Goal: Task Accomplishment & Management: Complete application form

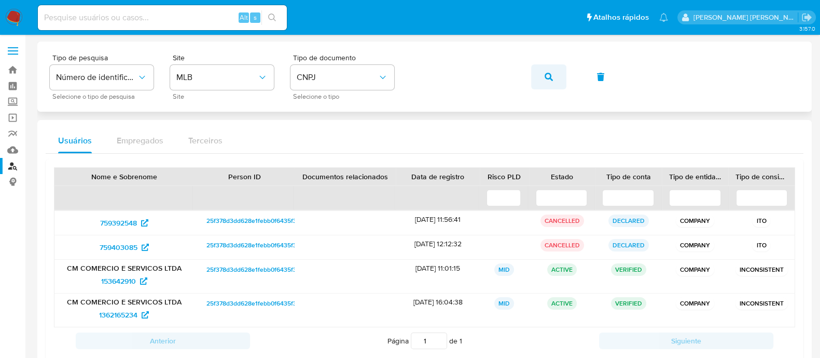
click at [543, 77] on button "button" at bounding box center [548, 76] width 35 height 25
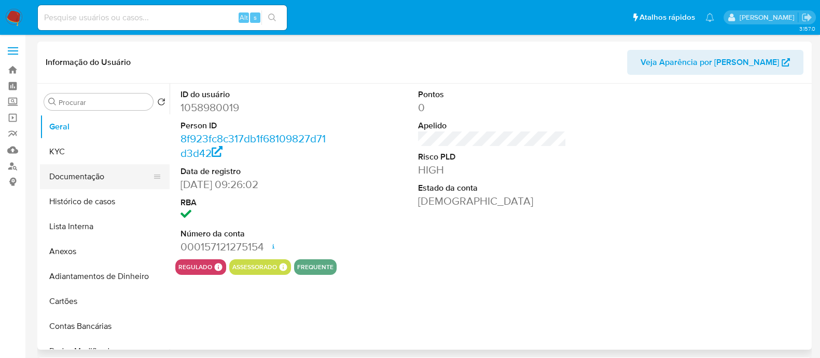
select select "10"
click at [76, 158] on button "KYC" at bounding box center [100, 151] width 121 height 25
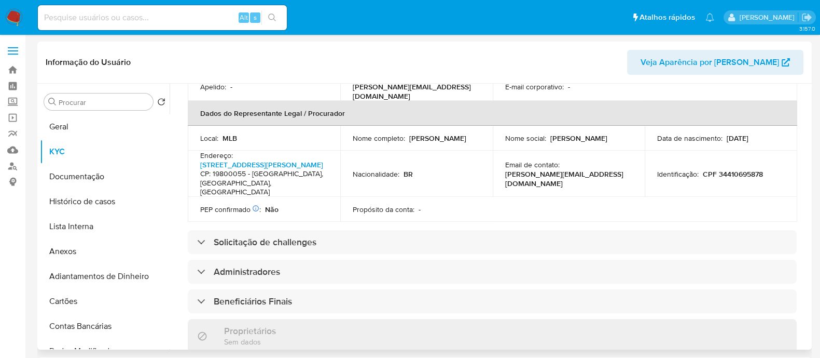
scroll to position [389, 0]
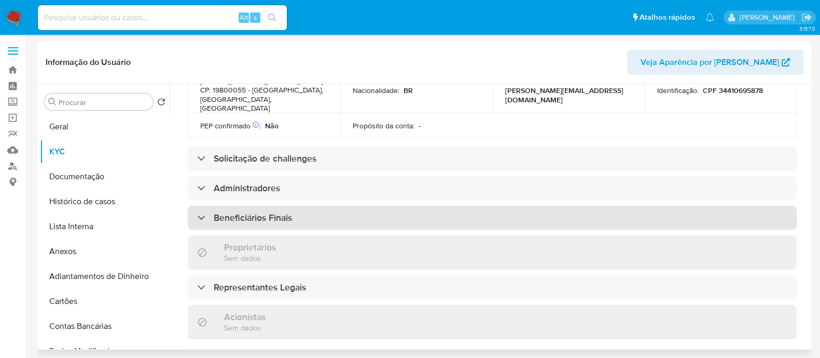
click at [274, 212] on h3 "Beneficiários Finais" at bounding box center [253, 217] width 78 height 11
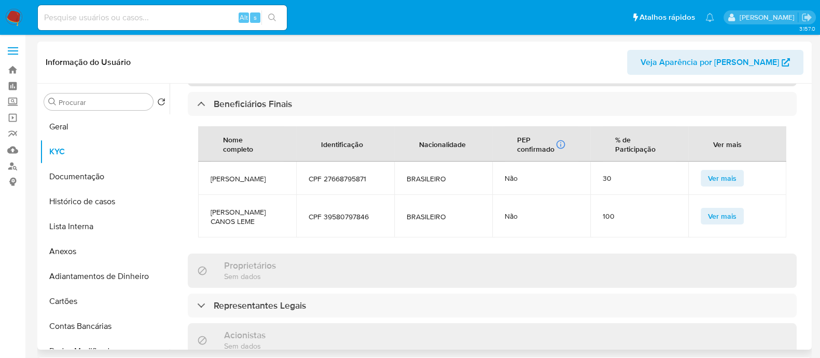
scroll to position [518, 0]
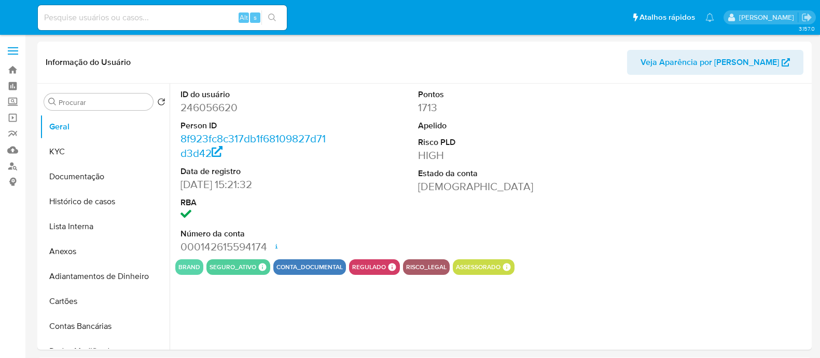
select select "10"
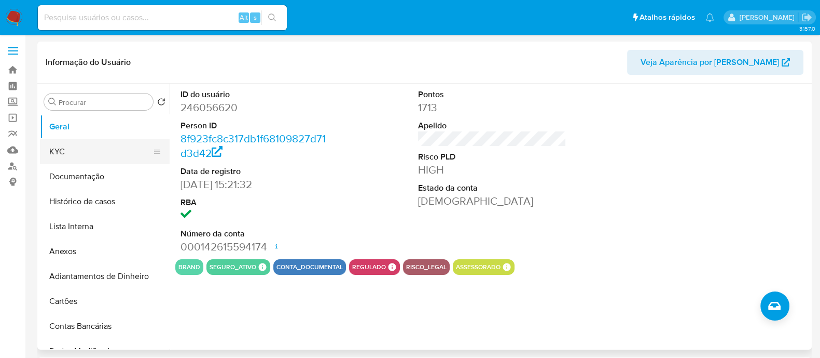
click at [72, 146] on button "KYC" at bounding box center [100, 151] width 121 height 25
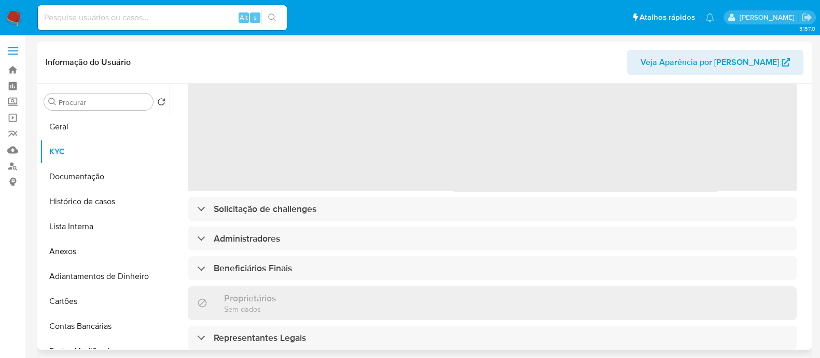
scroll to position [129, 0]
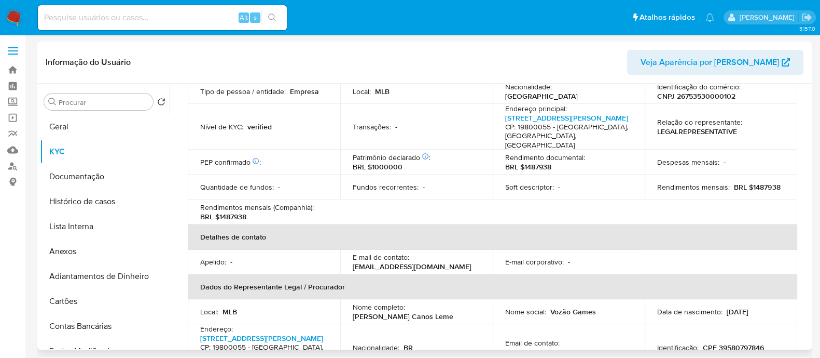
click at [317, 202] on div "Rendimentos mensais (Companhia) : BRL $1487938" at bounding box center [264, 211] width 128 height 19
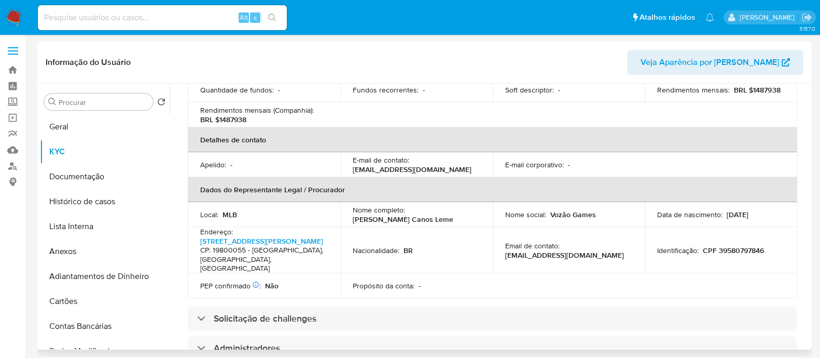
scroll to position [389, 0]
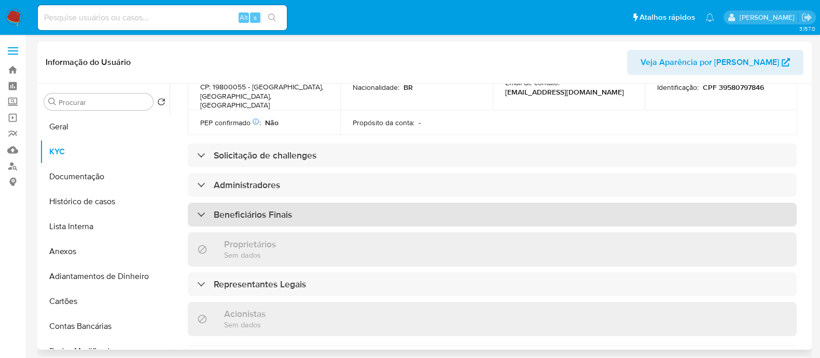
click at [315, 202] on div "Beneficiários Finais" at bounding box center [492, 214] width 609 height 24
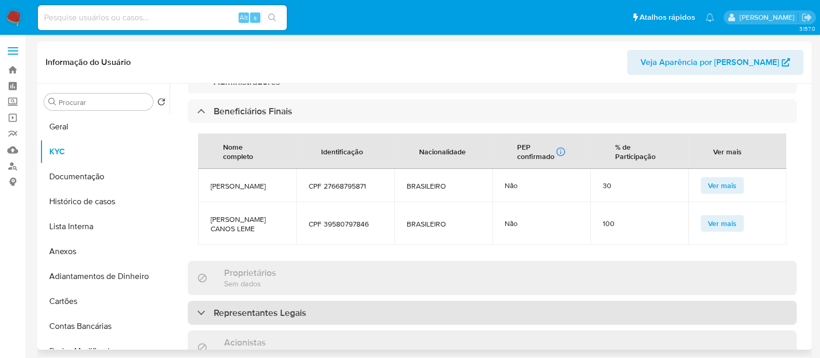
scroll to position [584, 0]
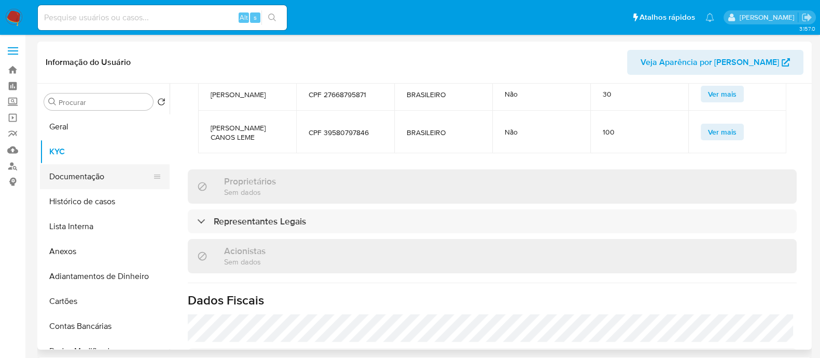
click at [88, 168] on button "Documentação" at bounding box center [100, 176] width 121 height 25
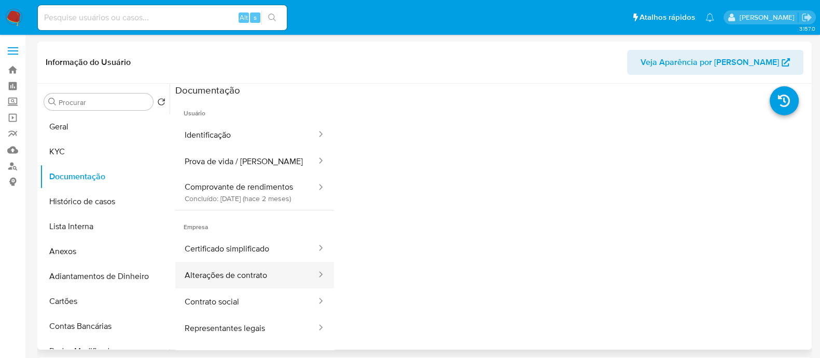
scroll to position [61, 0]
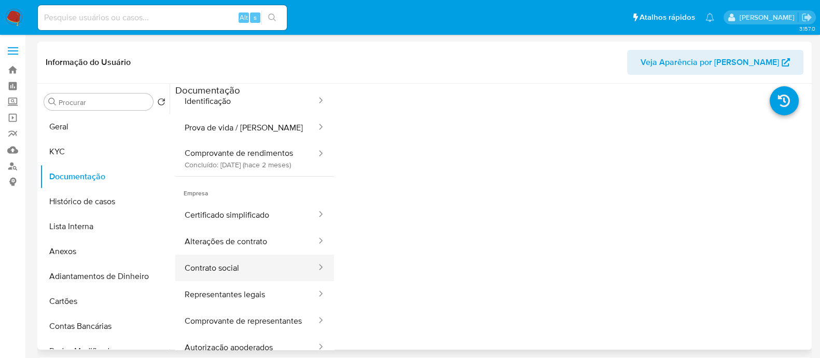
click at [236, 254] on button "Contrato social" at bounding box center [246, 267] width 142 height 26
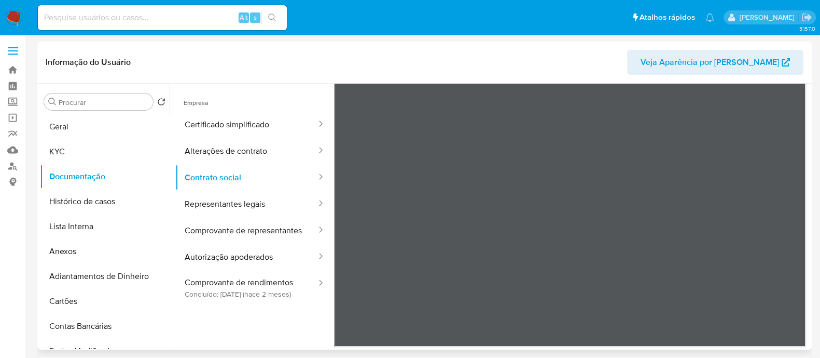
scroll to position [0, 0]
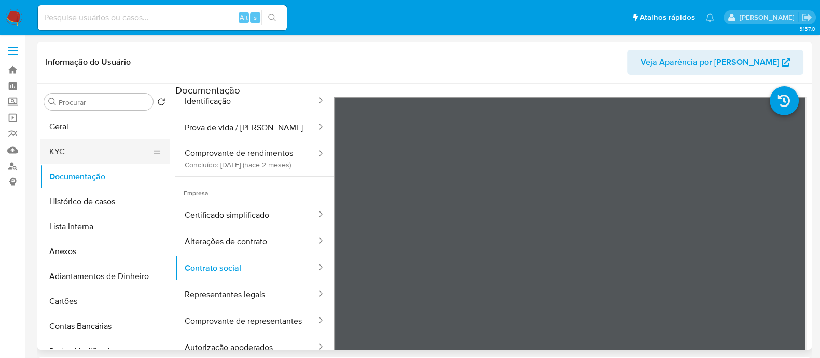
click at [65, 148] on button "KYC" at bounding box center [100, 151] width 121 height 25
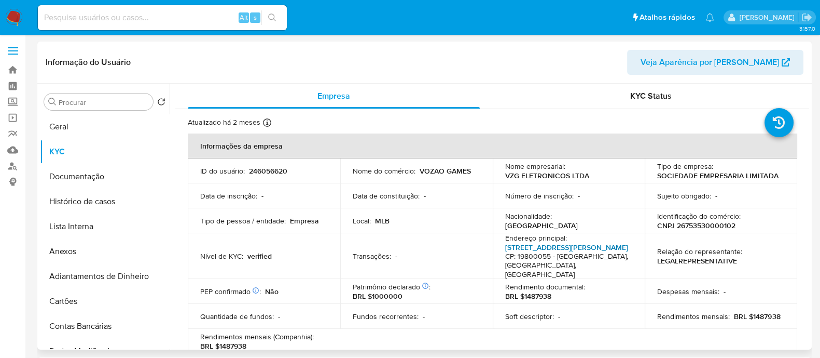
click at [594, 245] on link "Rua José Teodoro 137, Centro" at bounding box center [566, 247] width 123 height 10
click at [565, 243] on link "Rua José Teodoro 137, Centro" at bounding box center [566, 247] width 123 height 10
click at [80, 199] on button "Histórico de casos" at bounding box center [100, 201] width 121 height 25
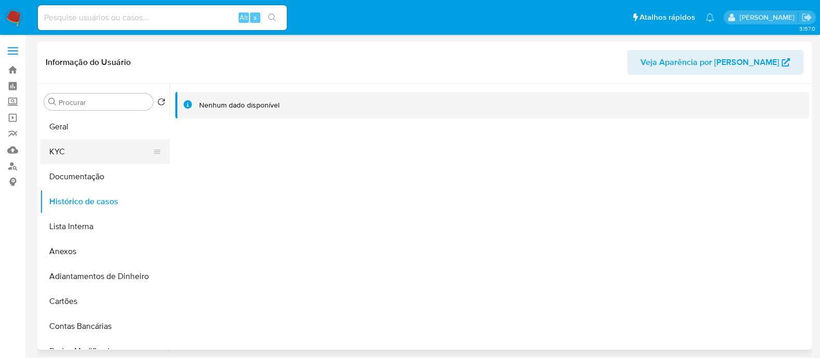
click at [96, 149] on button "KYC" at bounding box center [100, 151] width 121 height 25
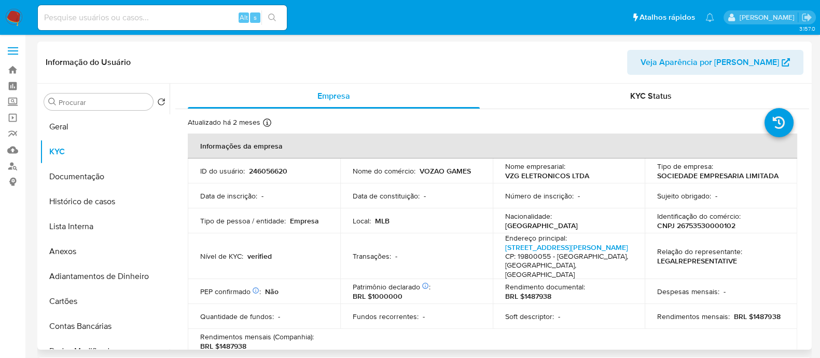
click at [710, 223] on p "CNPJ 26753530000102" at bounding box center [696, 225] width 78 height 9
copy p "26753530000102"
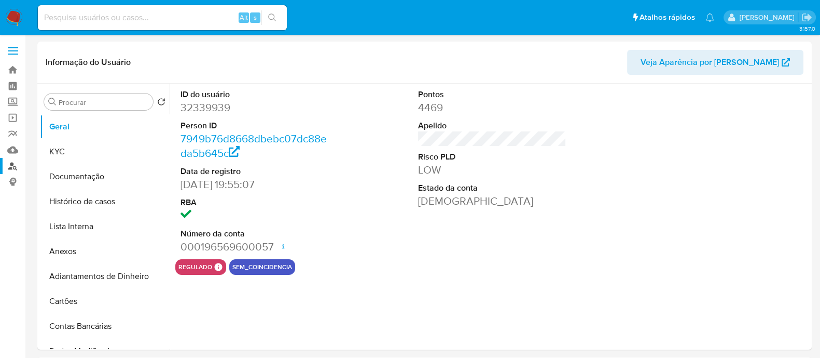
click at [7, 163] on link "Localizador de pessoas" at bounding box center [61, 166] width 123 height 16
select select "10"
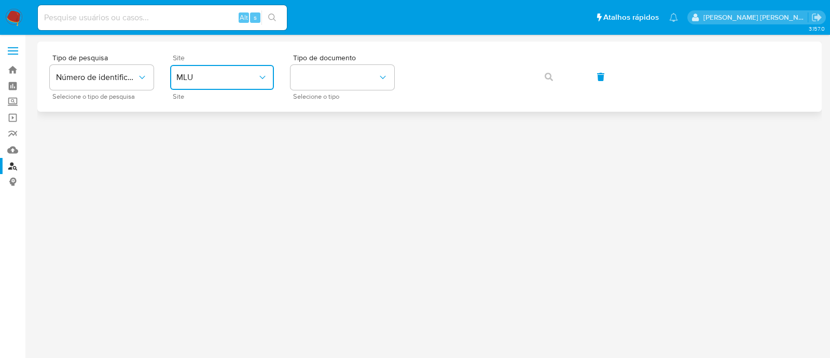
click at [223, 66] on button "MLU" at bounding box center [222, 77] width 104 height 25
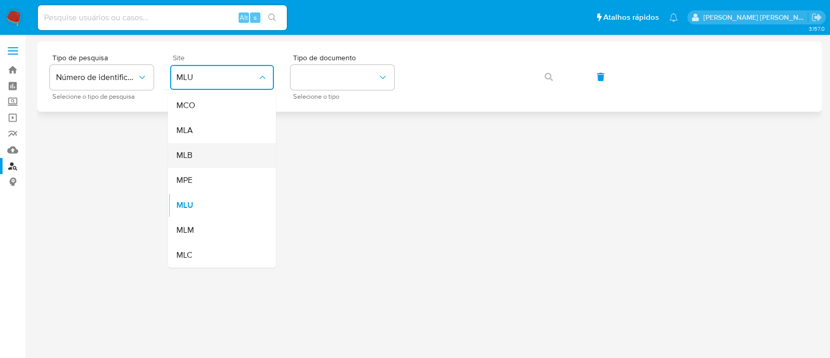
click at [215, 149] on div "MLB" at bounding box center [218, 155] width 85 height 25
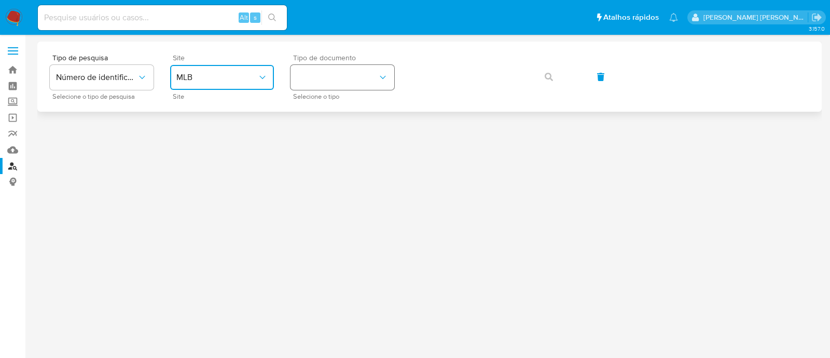
click at [335, 74] on button "identificationType" at bounding box center [343, 77] width 104 height 25
click at [336, 104] on div "CNPJ CNPJ" at bounding box center [339, 110] width 85 height 35
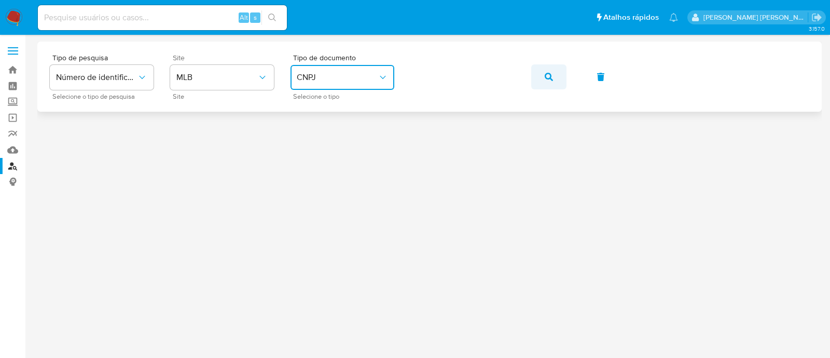
click at [555, 79] on button "button" at bounding box center [548, 76] width 35 height 25
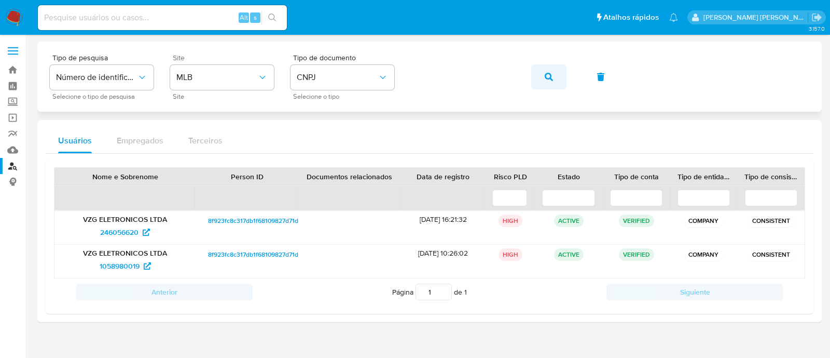
click at [536, 74] on button "button" at bounding box center [548, 76] width 35 height 25
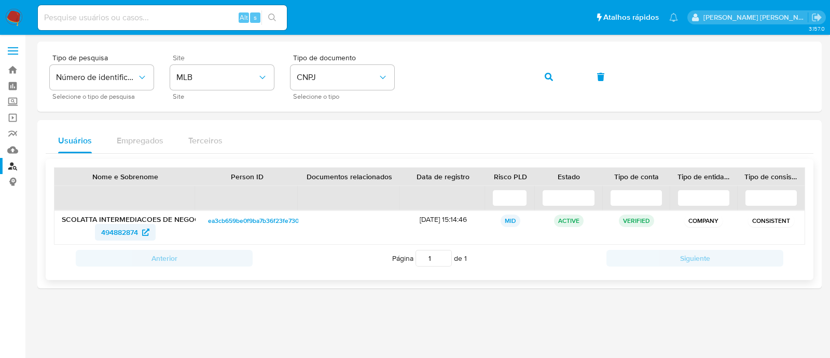
click at [130, 229] on span "494882874" at bounding box center [119, 232] width 37 height 17
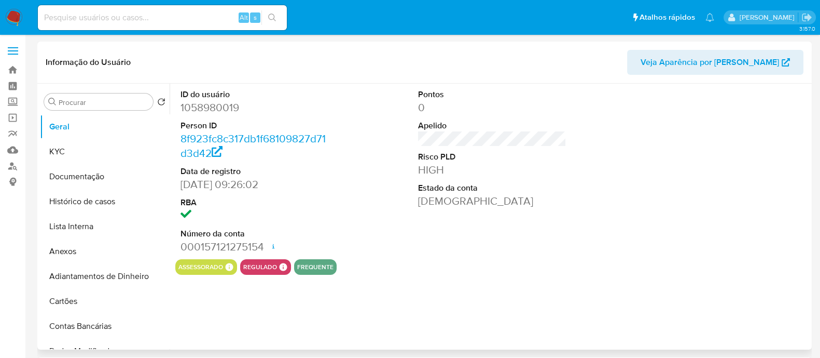
select select "10"
click at [92, 216] on button "Lista Interna" at bounding box center [100, 226] width 121 height 25
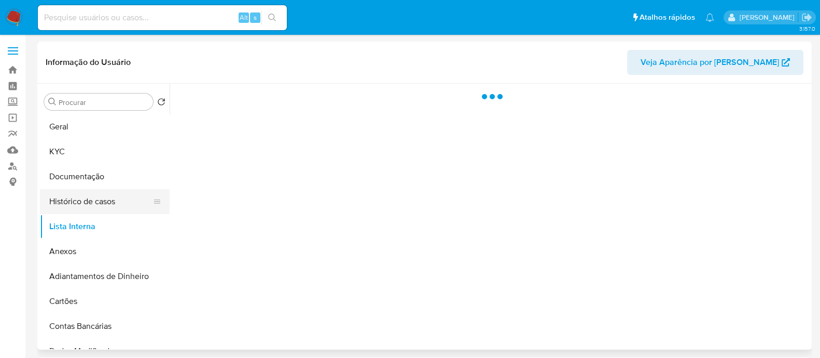
click at [98, 198] on button "Histórico de casos" at bounding box center [100, 201] width 121 height 25
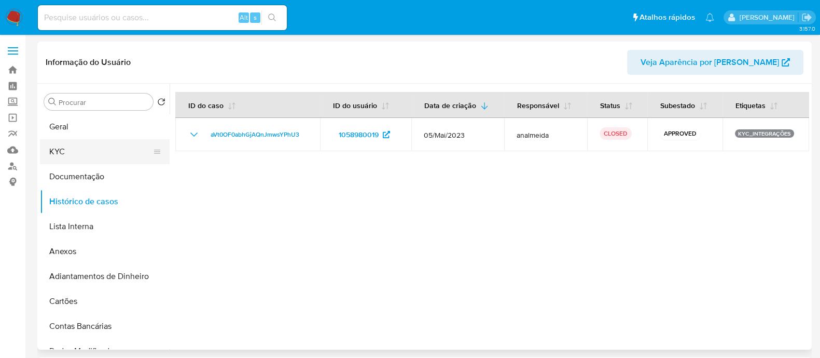
click at [71, 156] on button "KYC" at bounding box center [100, 151] width 121 height 25
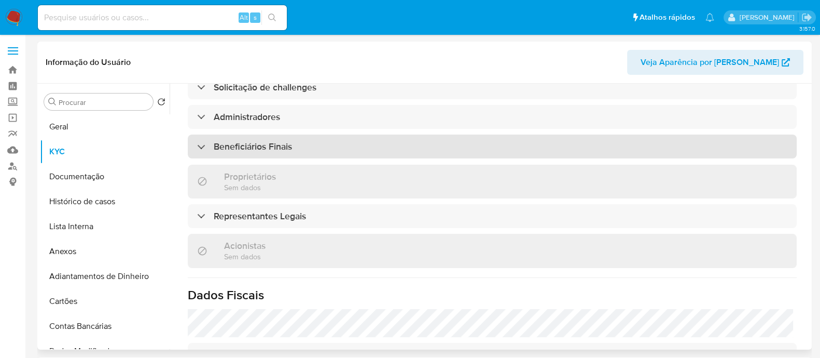
click at [309, 149] on div "Beneficiários Finais" at bounding box center [492, 146] width 609 height 24
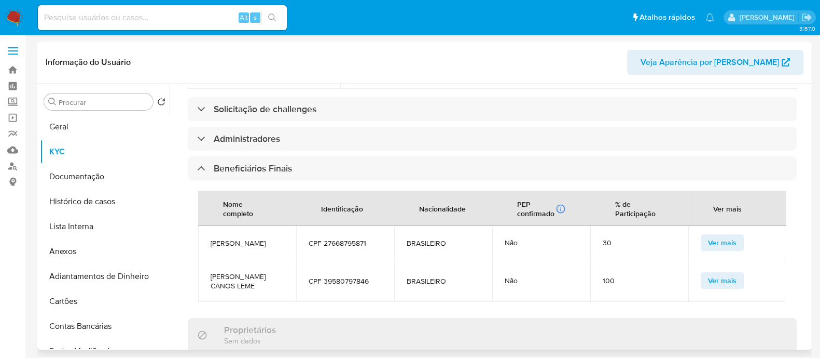
click at [231, 272] on span "CARLA FERNANDES CANOS LEME" at bounding box center [247, 280] width 73 height 19
copy span "CARLA FERNANDES CANOS LEME"
click at [88, 131] on button "Geral" at bounding box center [100, 126] width 121 height 25
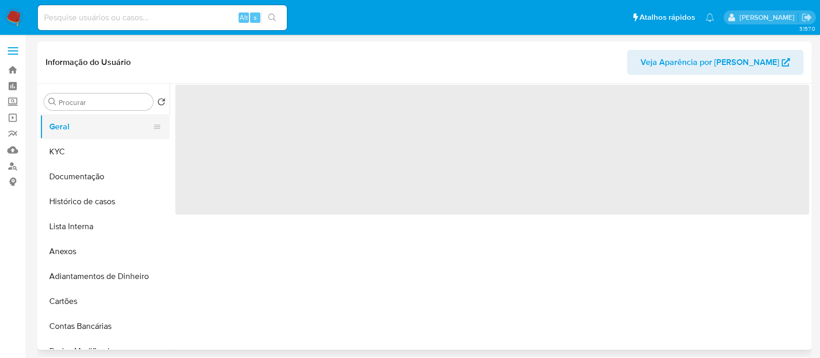
scroll to position [0, 0]
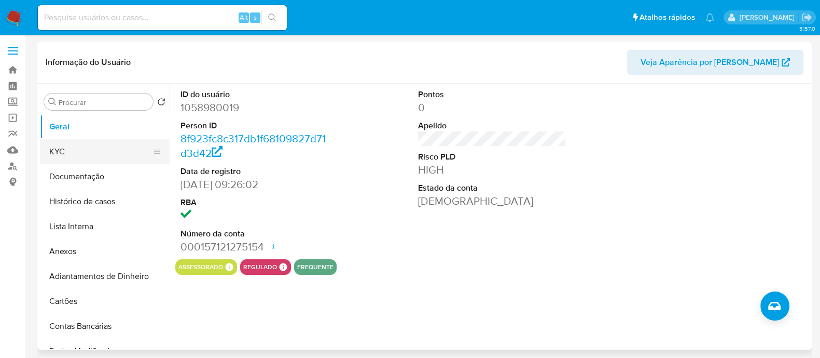
click at [112, 152] on button "KYC" at bounding box center [100, 151] width 121 height 25
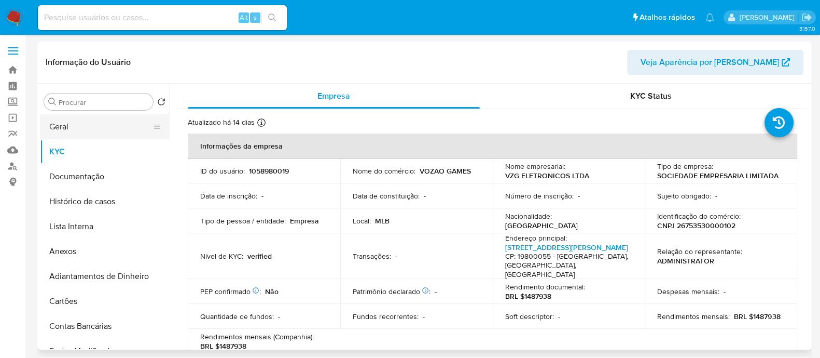
click at [46, 127] on button "Geral" at bounding box center [100, 126] width 121 height 25
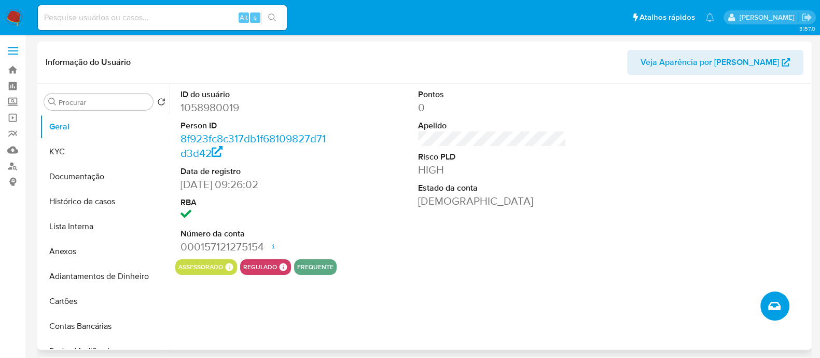
click at [766, 310] on button "Criar caso manual" at bounding box center [775, 305] width 29 height 29
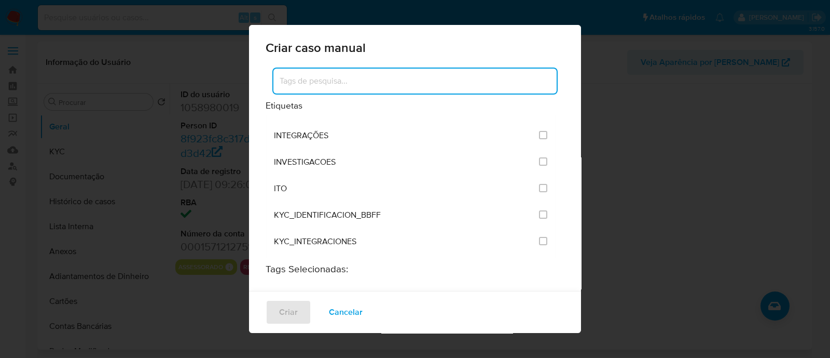
scroll to position [843, 0]
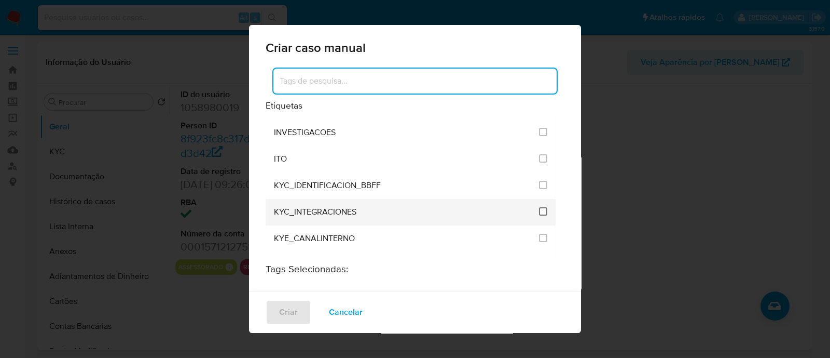
click at [539, 207] on input "2093" at bounding box center [543, 211] width 8 height 8
checkbox input "true"
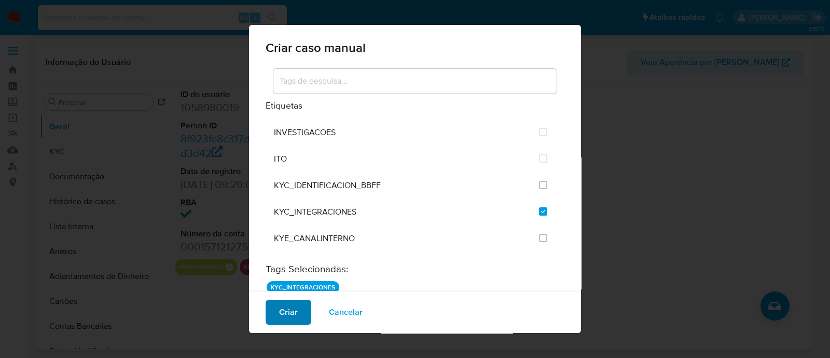
click at [291, 315] on span "Criar" at bounding box center [288, 311] width 19 height 23
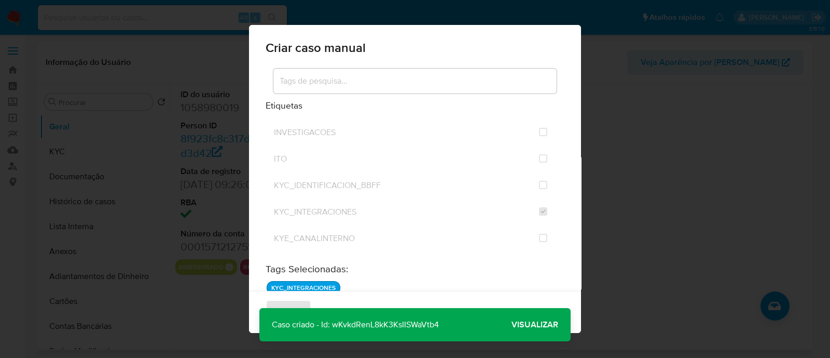
click at [539, 324] on span "Visualizar" at bounding box center [535, 324] width 47 height 0
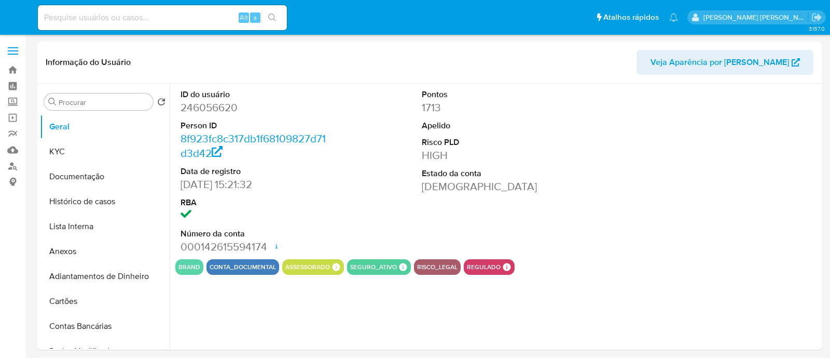
select select "10"
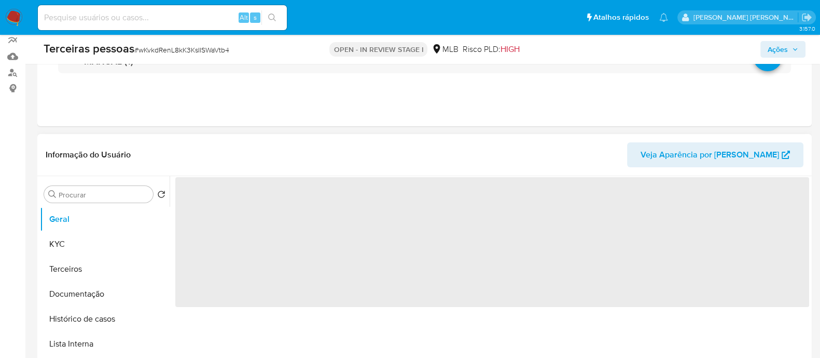
scroll to position [129, 0]
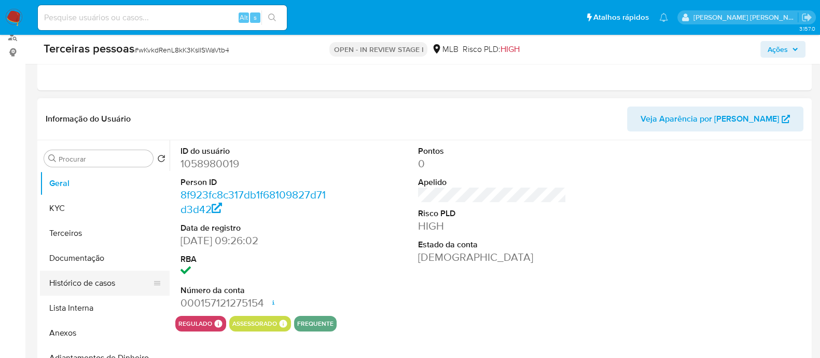
select select "10"
drag, startPoint x: 79, startPoint y: 335, endPoint x: 121, endPoint y: 332, distance: 42.1
click at [79, 334] on button "Anexos" at bounding box center [100, 332] width 121 height 25
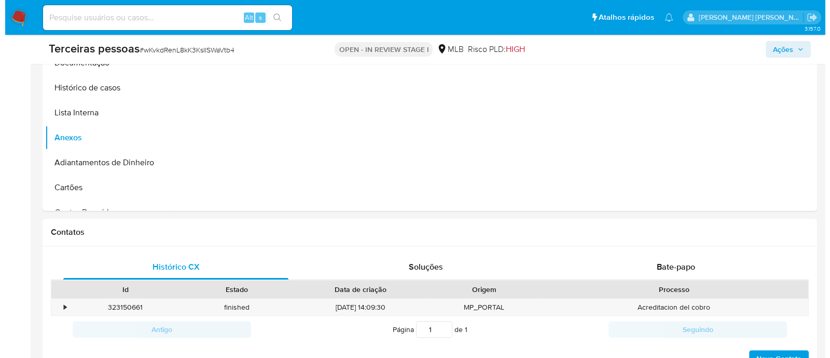
scroll to position [259, 0]
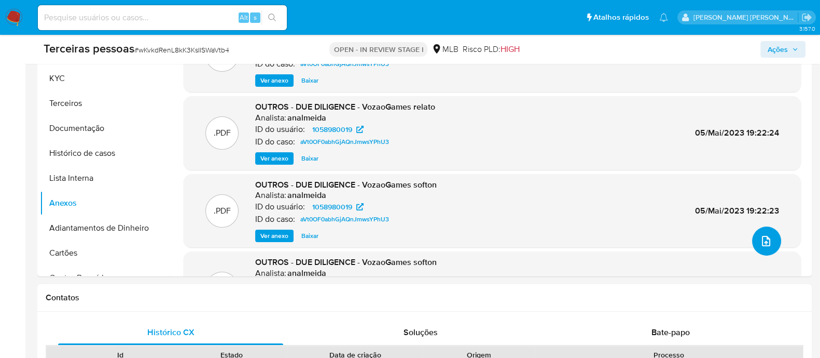
click at [760, 238] on icon "upload-file" at bounding box center [766, 241] width 12 height 12
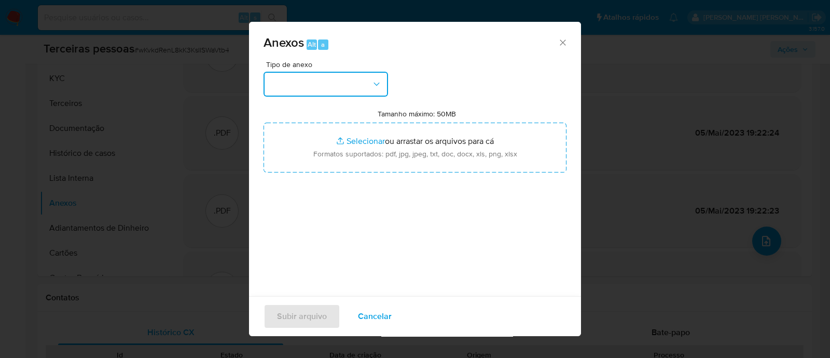
click at [317, 84] on button "button" at bounding box center [326, 84] width 125 height 25
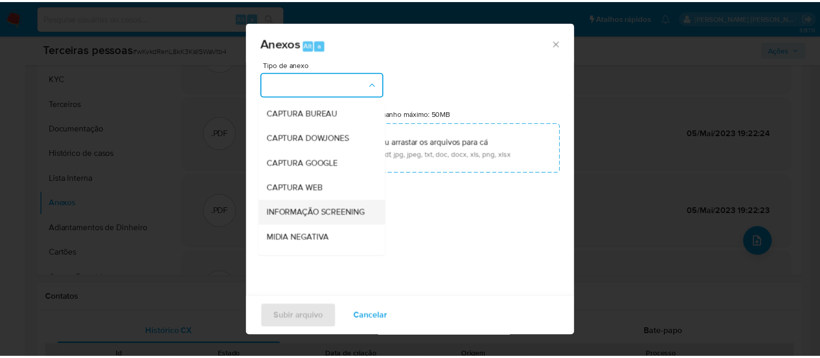
scroll to position [160, 0]
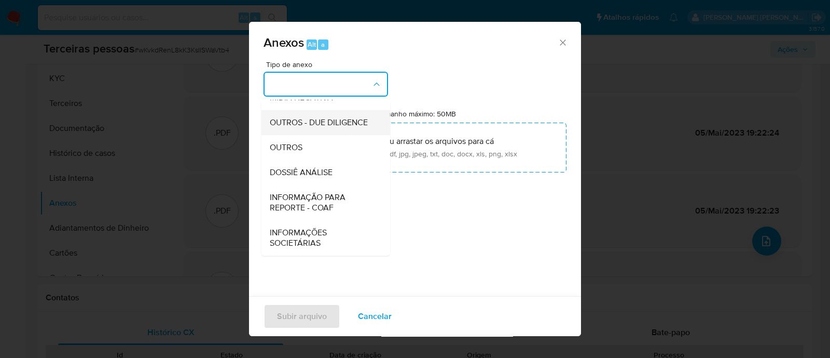
click at [309, 118] on span "OUTROS - DUE DILIGENCE" at bounding box center [319, 122] width 98 height 10
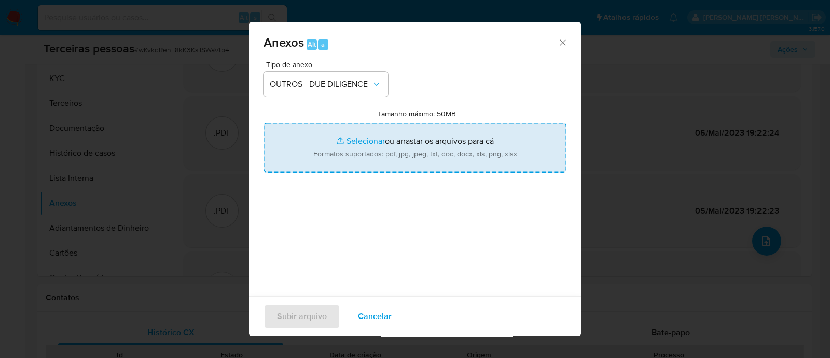
click at [430, 154] on input "Tamanho máximo: 50MB Selecionar arquivos" at bounding box center [415, 147] width 303 height 50
type input "C:\fakepath\Matriz de Risco - VZG ELETRONICOS LTDA.pdf"
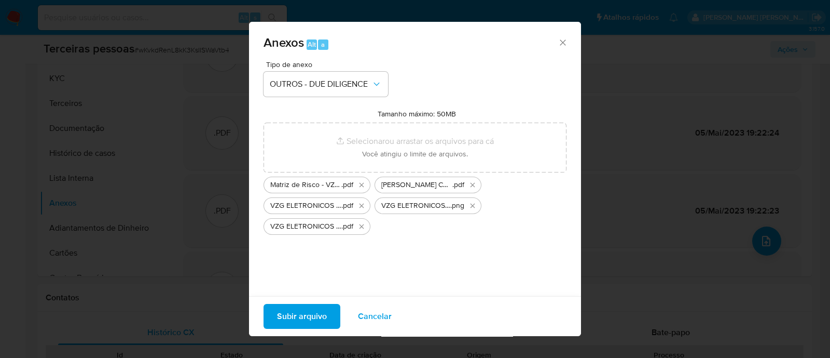
click at [293, 316] on span "Subir arquivo" at bounding box center [302, 316] width 50 height 23
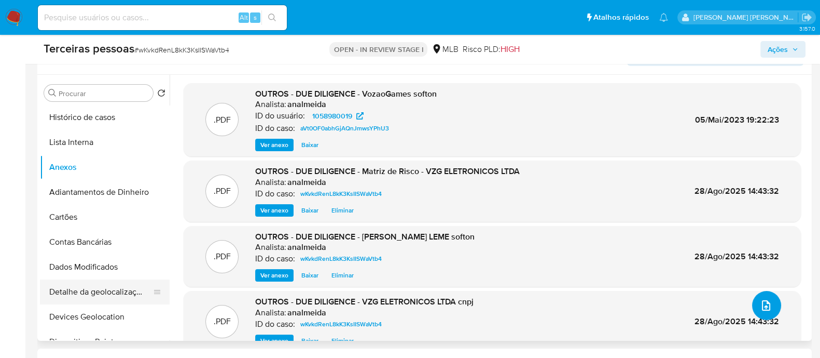
scroll to position [129, 0]
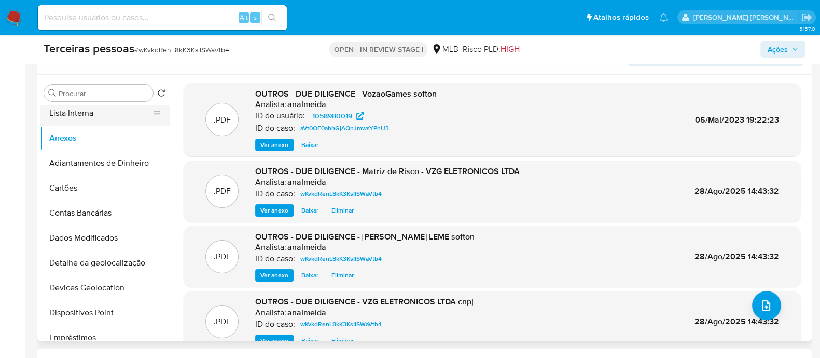
drag, startPoint x: 77, startPoint y: 112, endPoint x: 109, endPoint y: 120, distance: 32.7
click at [77, 112] on button "Lista Interna" at bounding box center [100, 113] width 121 height 25
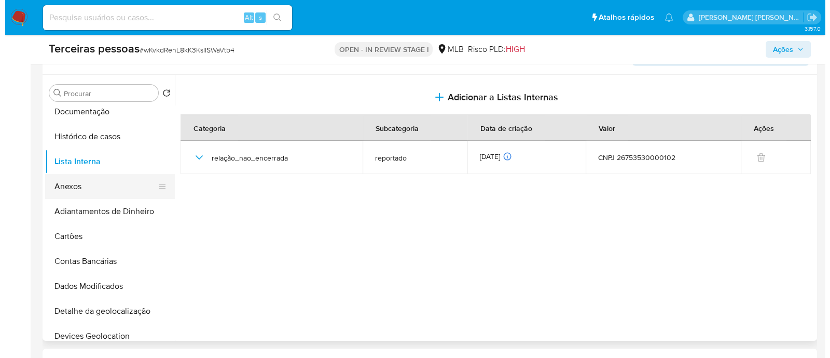
scroll to position [64, 0]
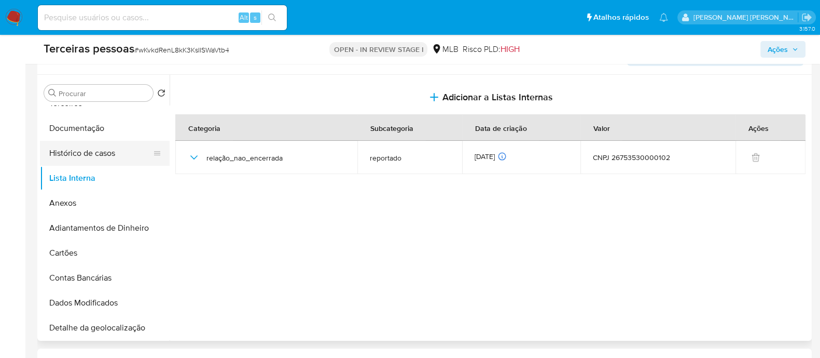
click at [96, 149] on button "Histórico de casos" at bounding box center [100, 153] width 121 height 25
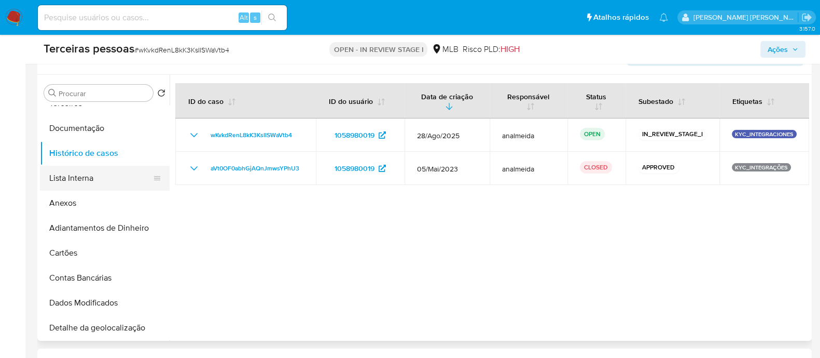
click at [88, 183] on button "Lista Interna" at bounding box center [100, 178] width 121 height 25
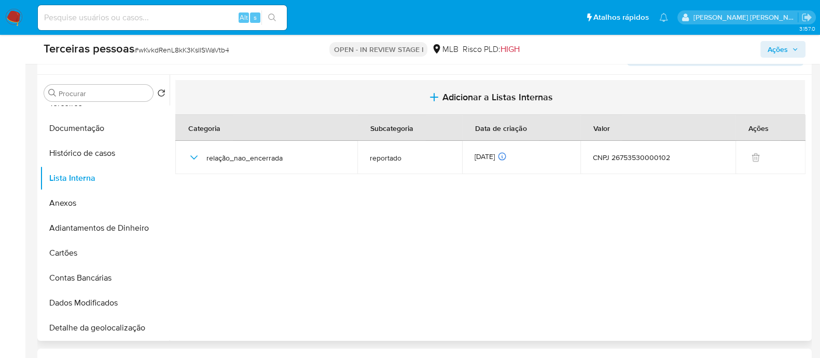
click at [485, 98] on span "Adicionar a Listas Internas" at bounding box center [498, 96] width 111 height 11
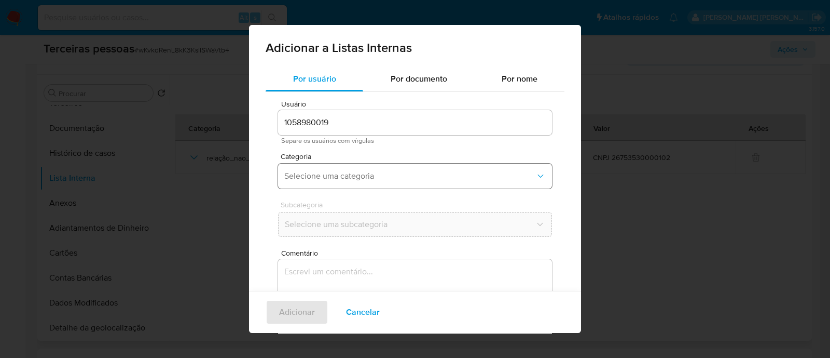
click at [333, 169] on button "Selecione uma categoria" at bounding box center [415, 175] width 274 height 25
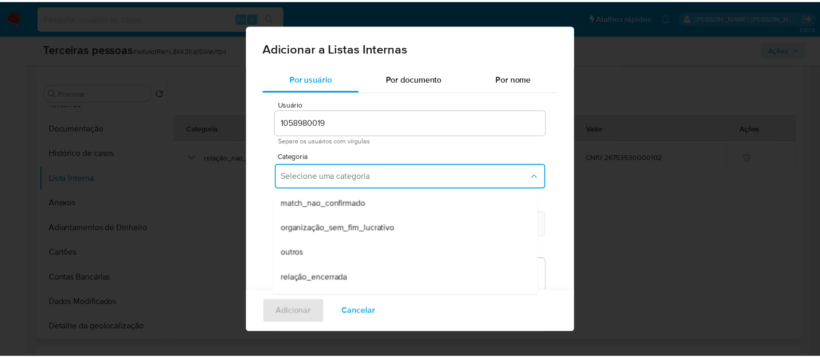
scroll to position [270, 0]
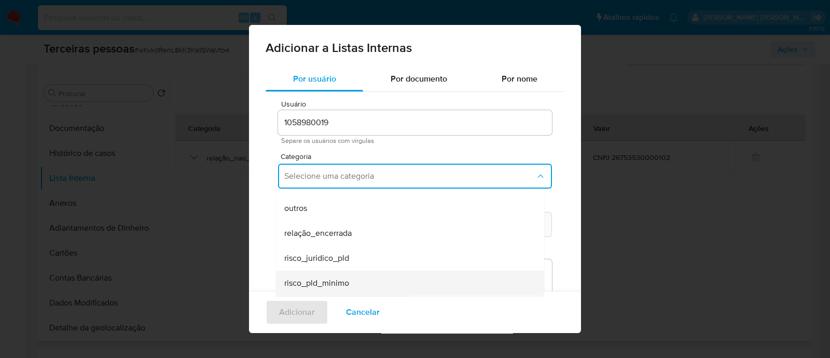
click at [365, 281] on div "risco_pld_minimo" at bounding box center [406, 282] width 245 height 25
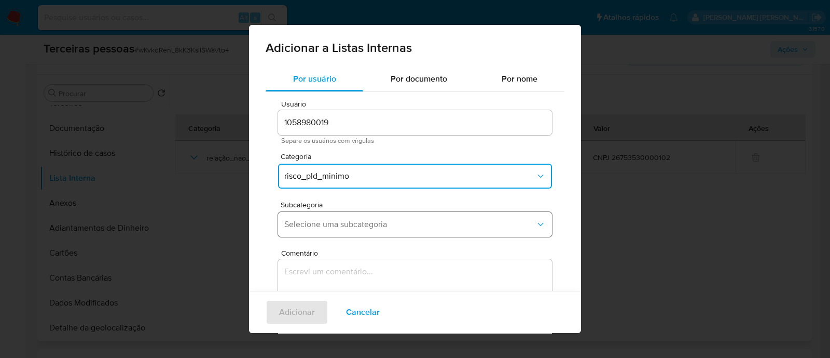
click at [340, 229] on button "Selecione uma subcategoria" at bounding box center [415, 224] width 274 height 25
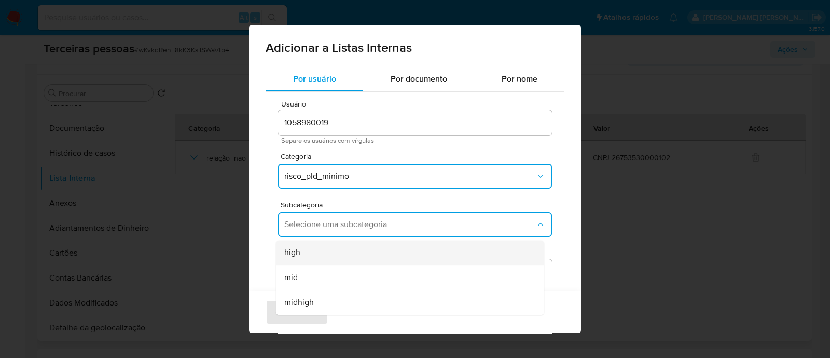
click at [339, 253] on div "high" at bounding box center [406, 252] width 245 height 25
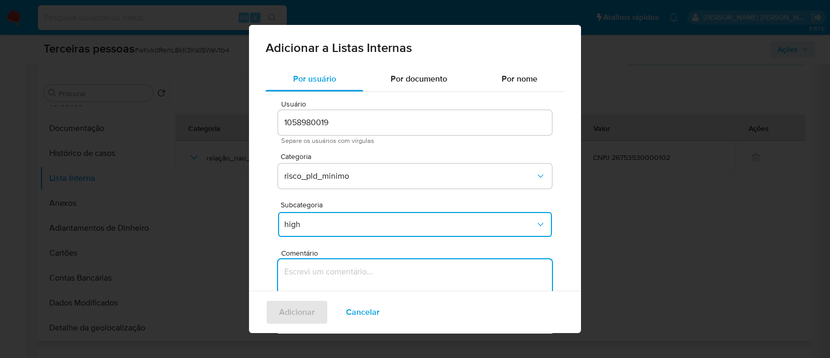
click at [394, 266] on textarea "Comentário" at bounding box center [415, 309] width 274 height 100
type textarea "Conforme Risco PLD"
click at [290, 312] on span "Adicionar" at bounding box center [297, 311] width 36 height 23
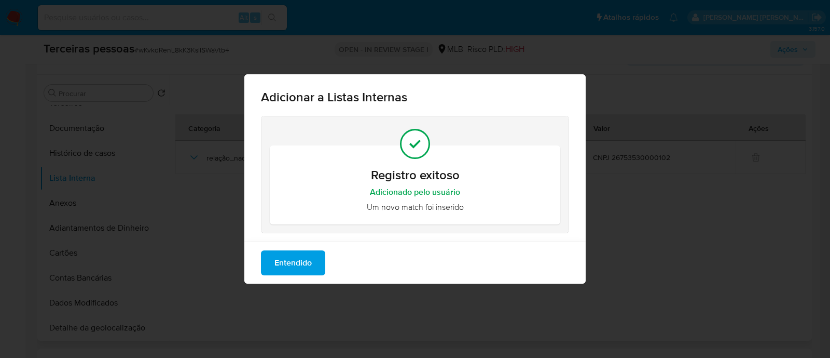
click at [317, 268] on button "Entendido" at bounding box center [293, 262] width 64 height 25
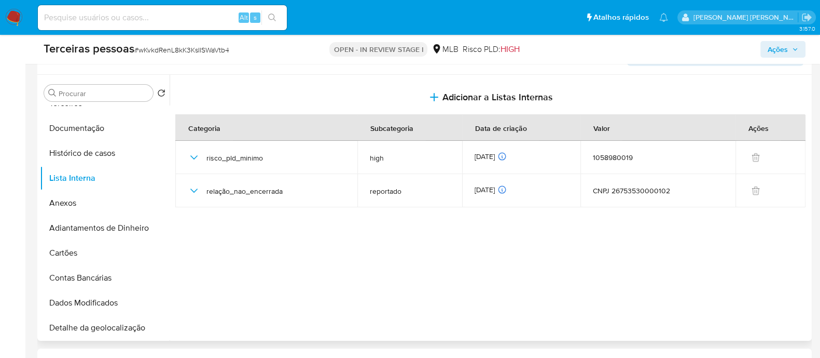
click at [784, 45] on span "Ações" at bounding box center [778, 49] width 20 height 17
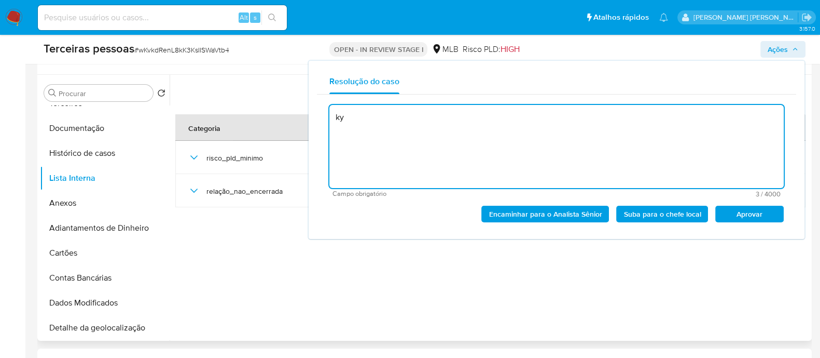
type textarea "k"
click at [768, 209] on span "Aprovar" at bounding box center [750, 214] width 54 height 15
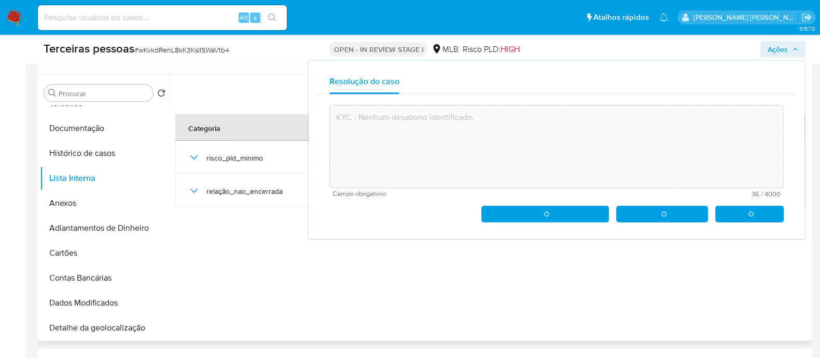
type textarea "KYC - Nenhum desabono identificado."
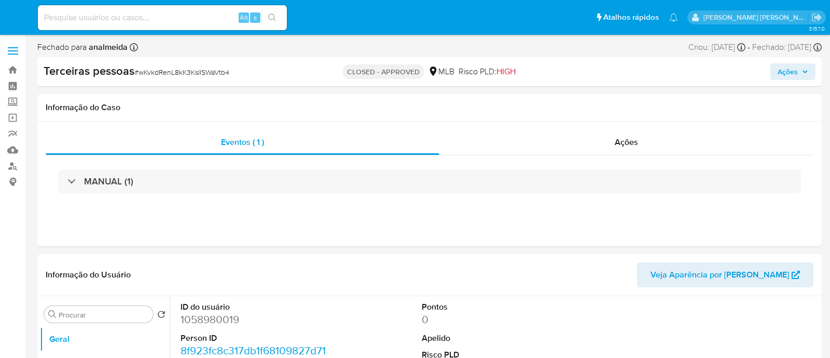
select select "10"
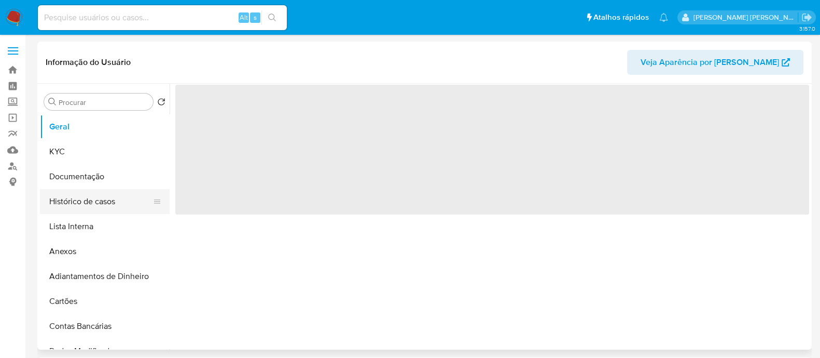
click at [85, 197] on button "Histórico de casos" at bounding box center [100, 201] width 121 height 25
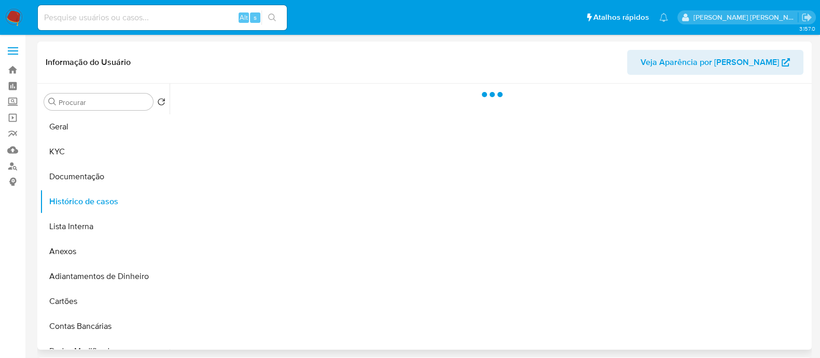
select select "10"
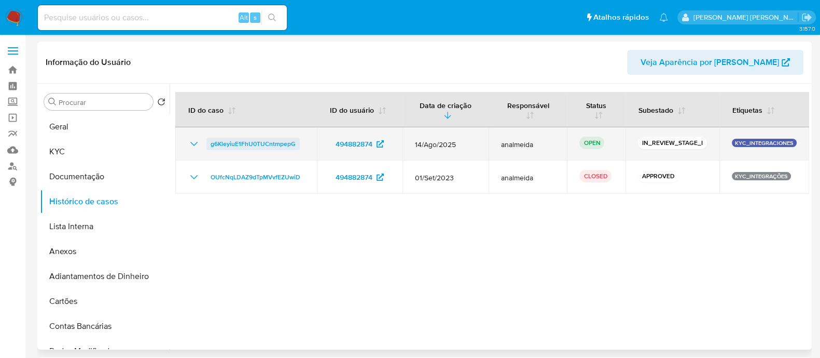
click at [257, 142] on span "g6KleyiuE1FhU0TUCntmpepG" at bounding box center [253, 144] width 85 height 12
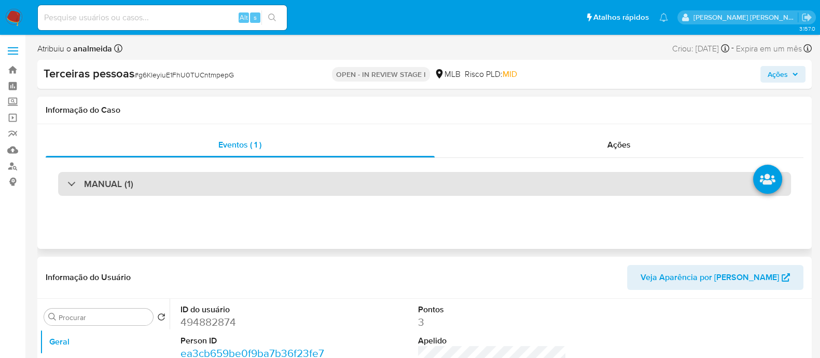
select select "10"
click at [568, 189] on div "MANUAL (1)" at bounding box center [424, 184] width 733 height 24
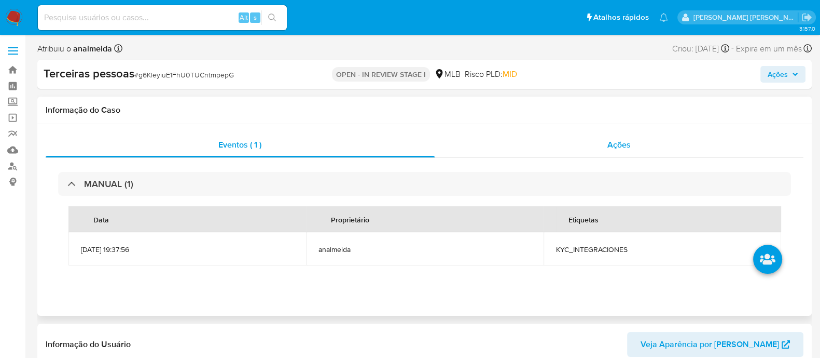
click at [630, 152] on div "Ações" at bounding box center [619, 144] width 369 height 25
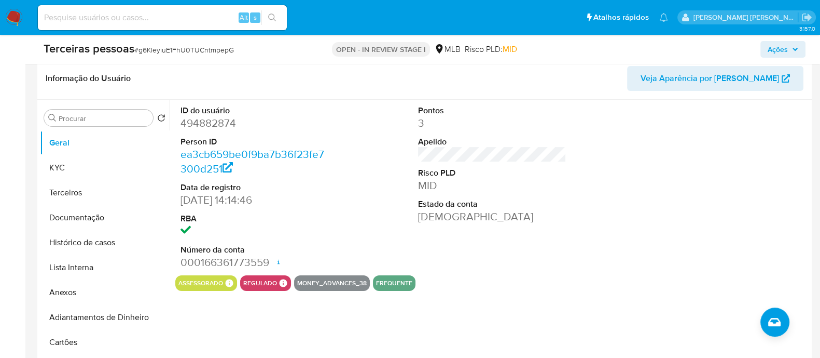
scroll to position [259, 0]
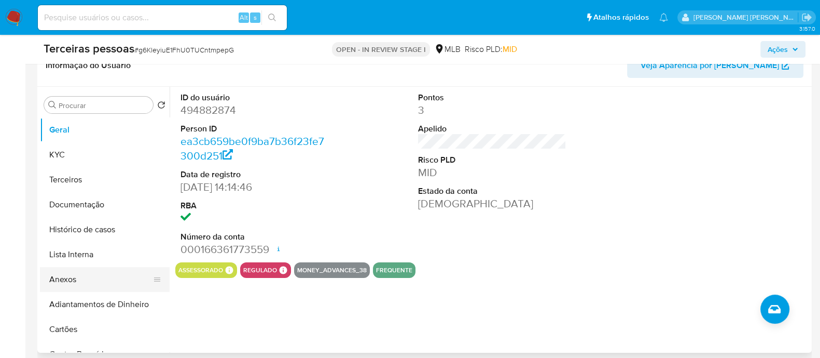
click at [90, 280] on button "Anexos" at bounding box center [100, 279] width 121 height 25
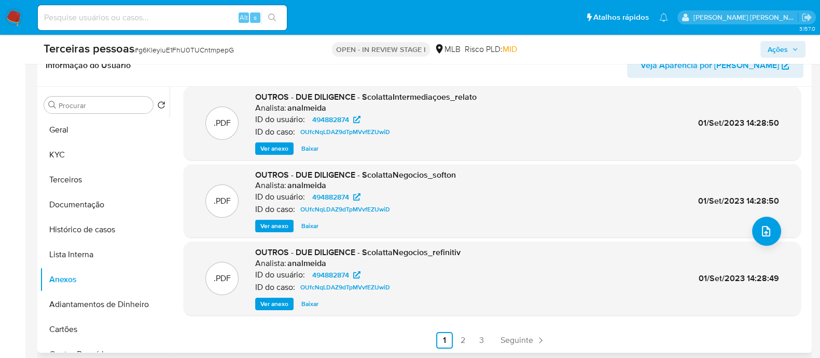
scroll to position [87, 0]
click at [466, 341] on link "2" at bounding box center [463, 339] width 17 height 17
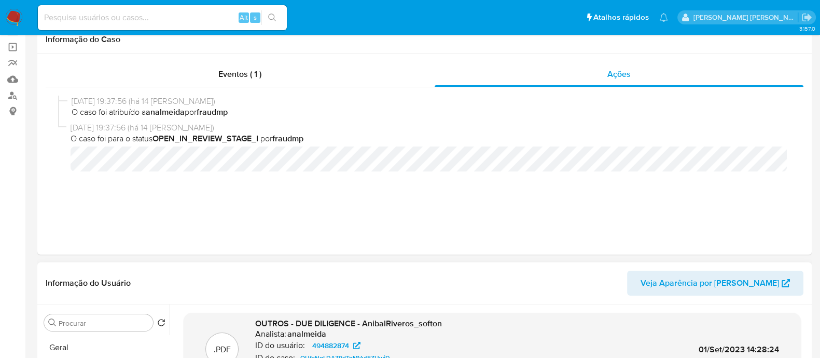
scroll to position [0, 0]
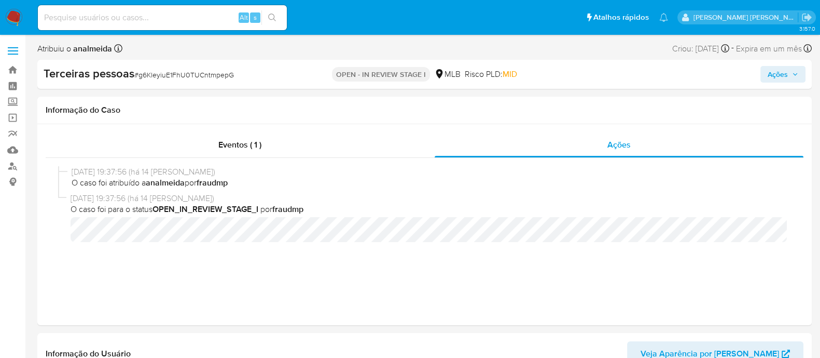
click at [774, 74] on span "Ações" at bounding box center [778, 74] width 20 height 17
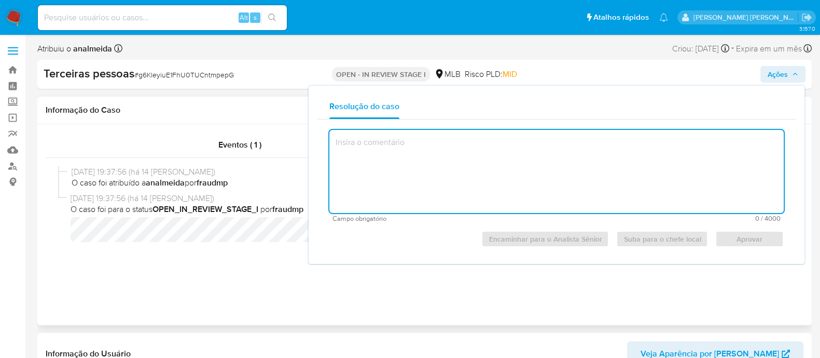
click at [250, 285] on div "[DATE] 19:37:56 (há 14 [PERSON_NAME]) O caso foi atribuído a analmeida por frau…" at bounding box center [424, 228] width 733 height 125
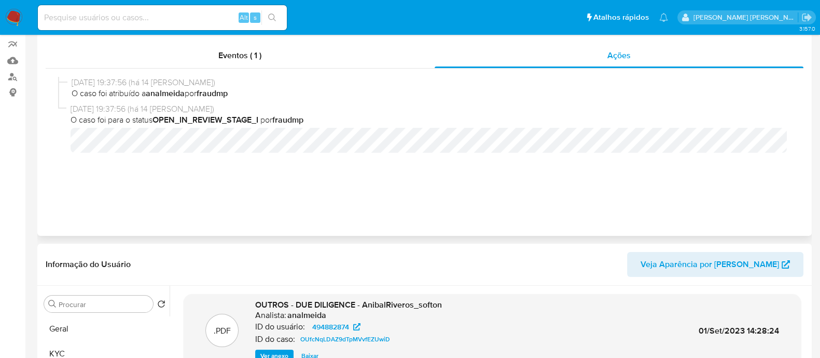
scroll to position [195, 0]
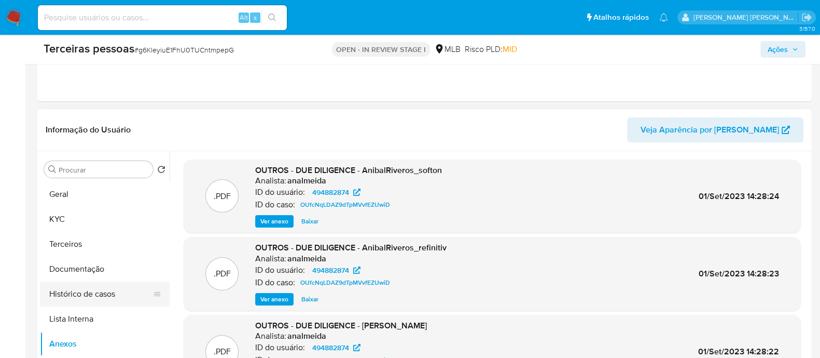
click at [91, 298] on button "Histórico de casos" at bounding box center [100, 293] width 121 height 25
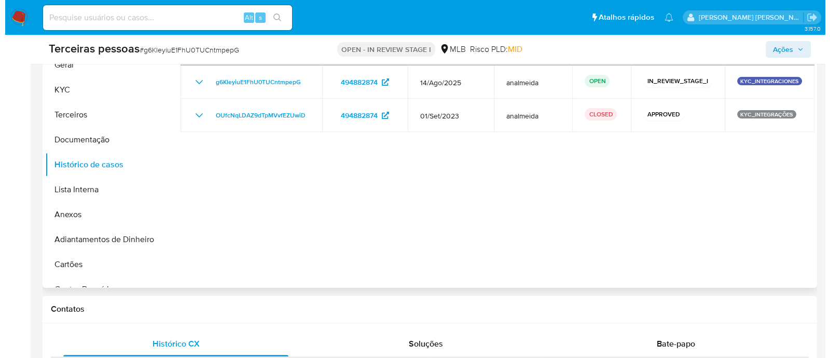
scroll to position [324, 0]
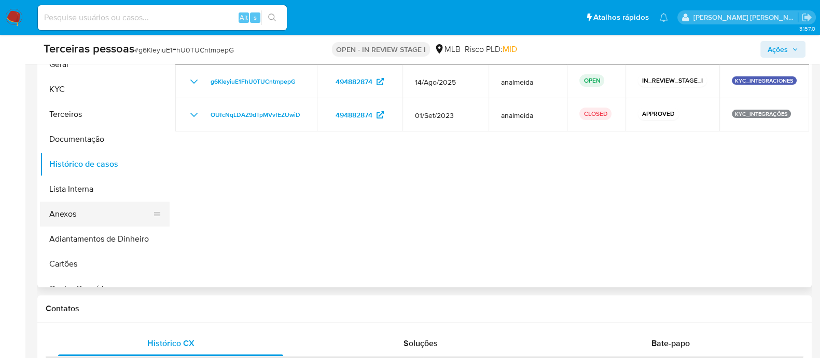
click at [94, 214] on button "Anexos" at bounding box center [100, 213] width 121 height 25
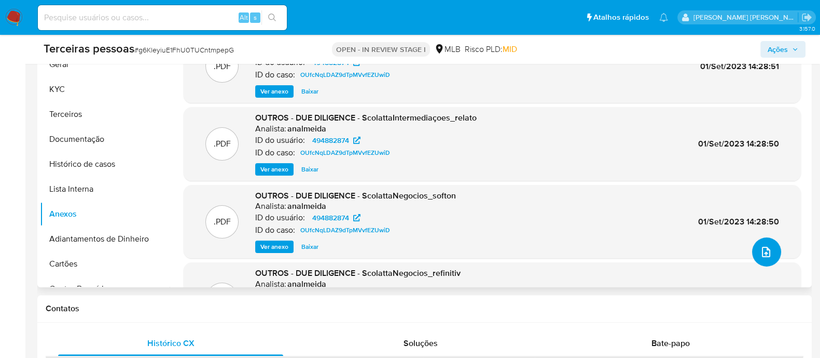
click at [763, 253] on icon "upload-file" at bounding box center [766, 251] width 12 height 12
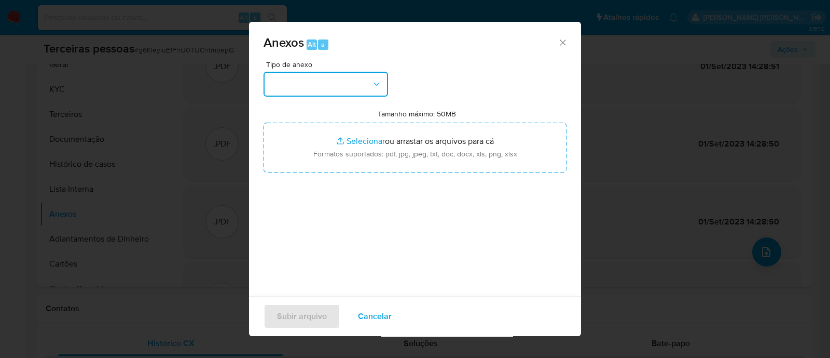
click at [337, 85] on button "button" at bounding box center [326, 84] width 125 height 25
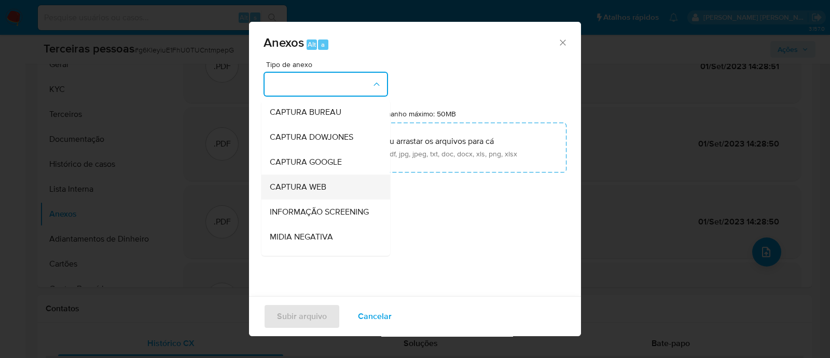
scroll to position [160, 0]
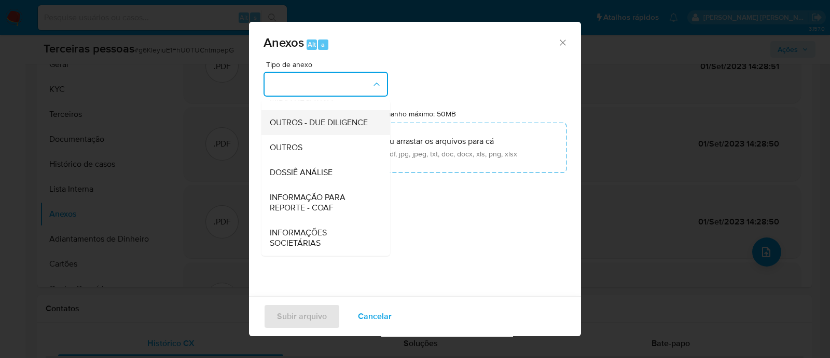
click at [321, 117] on span "OUTROS - DUE DILIGENCE" at bounding box center [319, 122] width 98 height 10
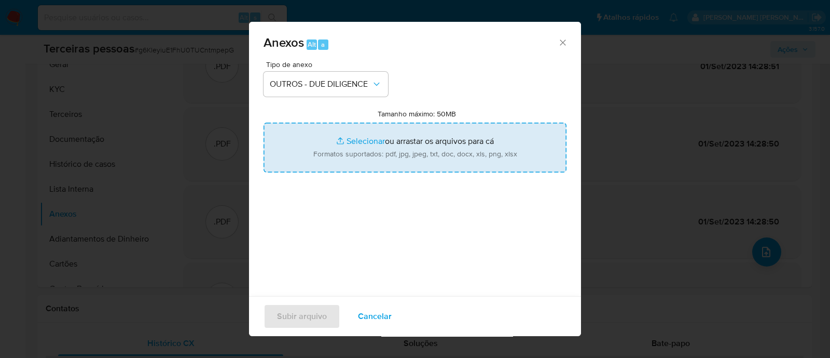
click at [376, 142] on input "Tamanho máximo: 50MB Selecionar arquivos" at bounding box center [415, 147] width 303 height 50
type input "C:\fakepath\Matriz de Risco - SCOLATTA INTERMEDIACOES DE NEGOCIOS LTDA.pdf"
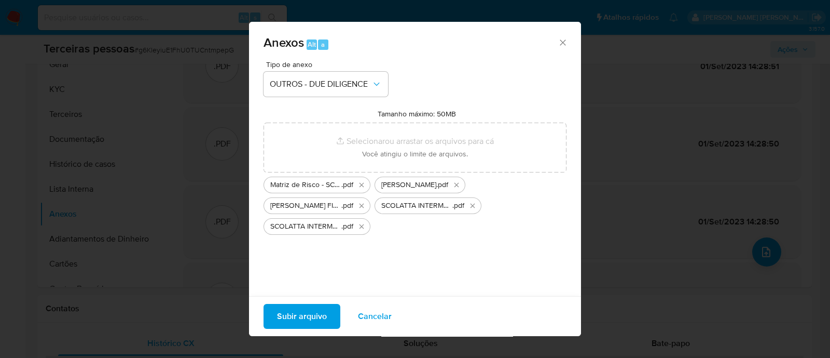
click at [386, 311] on span "Cancelar" at bounding box center [375, 316] width 34 height 23
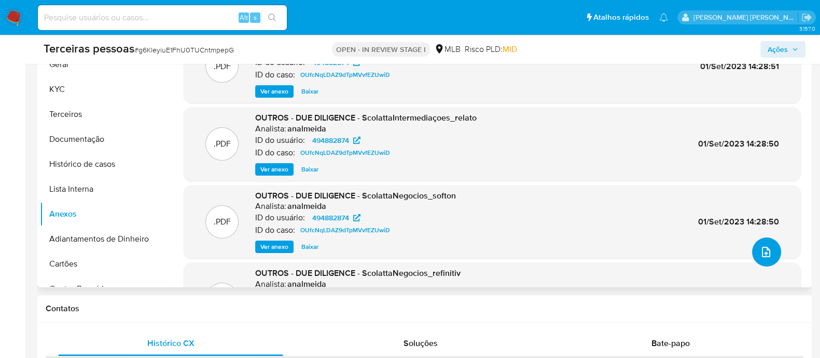
click at [762, 252] on icon "upload-file" at bounding box center [766, 251] width 8 height 10
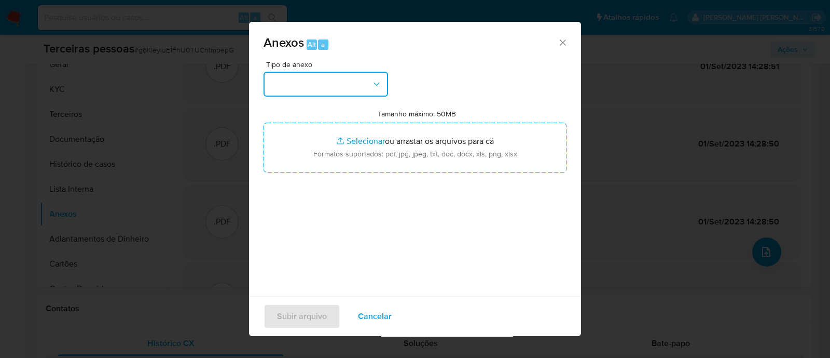
click at [322, 89] on button "button" at bounding box center [326, 84] width 125 height 25
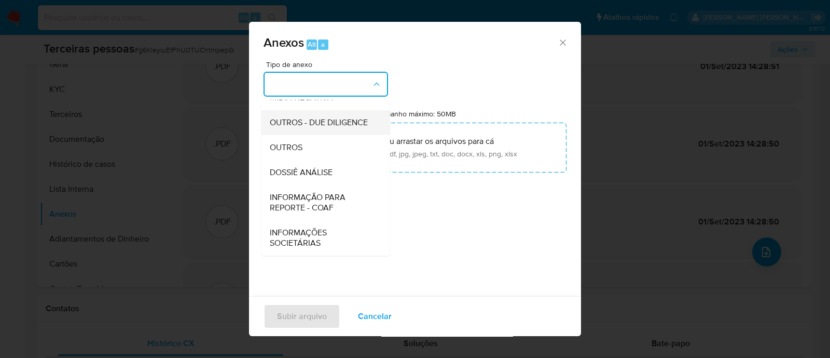
click at [312, 117] on span "OUTROS - DUE DILIGENCE" at bounding box center [319, 122] width 98 height 10
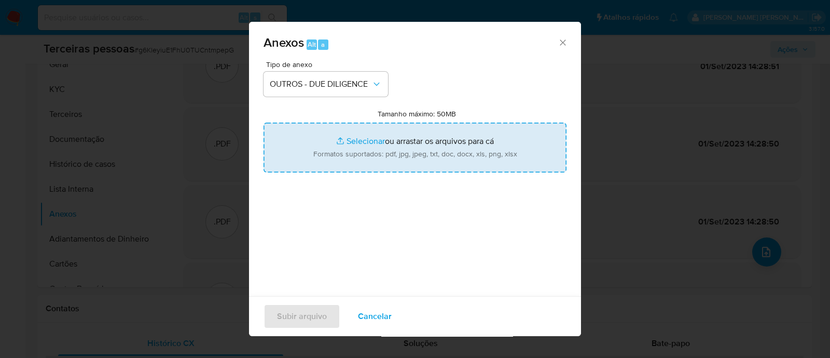
click at [368, 134] on input "Tamanho máximo: 50MB Selecionar arquivos" at bounding box center [415, 147] width 303 height 50
type input "C:\fakepath\Matriz de Risco - SCOLATTA INTERMEDIACOES DE NEGOCIOS LTDA.pdf"
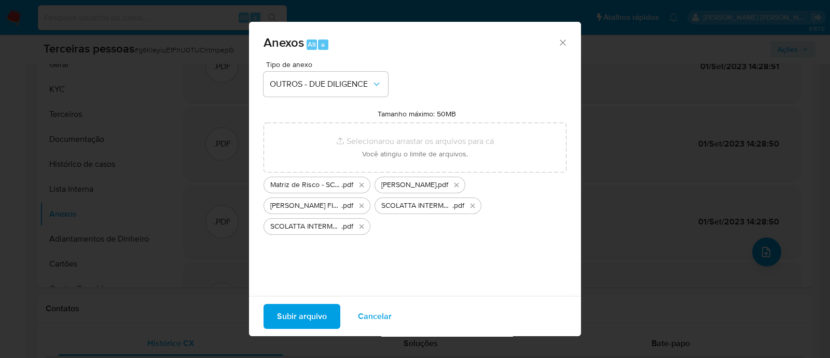
click at [286, 309] on span "Subir arquivo" at bounding box center [302, 316] width 50 height 23
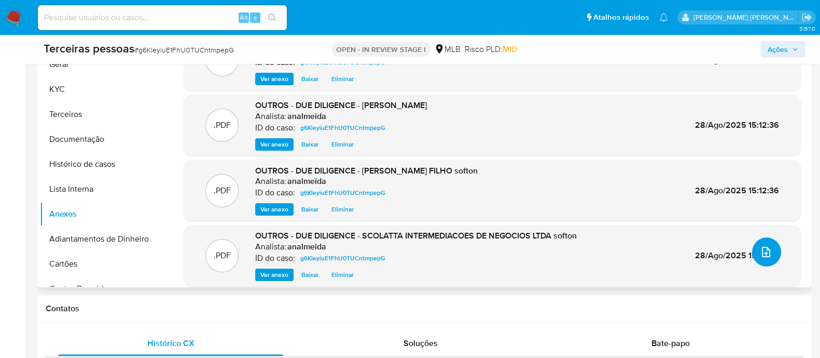
click at [760, 251] on icon "upload-file" at bounding box center [766, 251] width 12 height 12
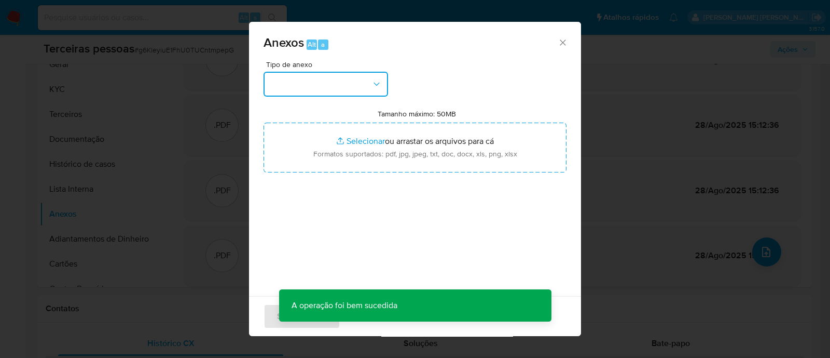
click at [344, 81] on button "button" at bounding box center [326, 84] width 125 height 25
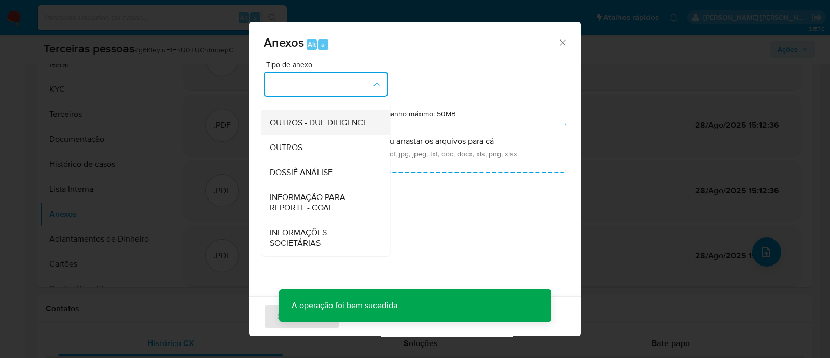
click at [314, 117] on span "OUTROS - DUE DILIGENCE" at bounding box center [319, 122] width 98 height 10
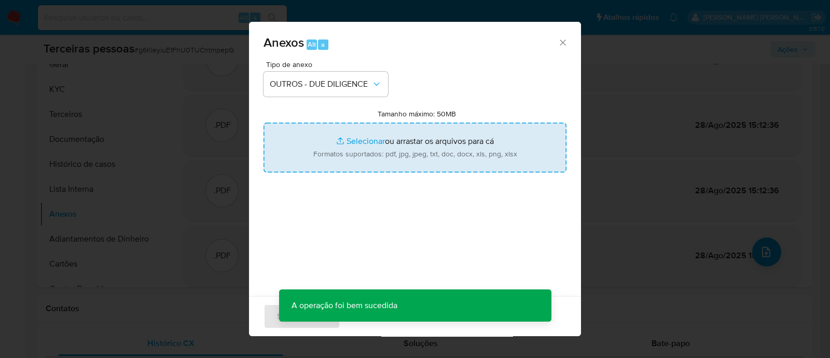
click at [388, 148] on input "Tamanho máximo: 50MB Selecionar arquivos" at bounding box center [415, 147] width 303 height 50
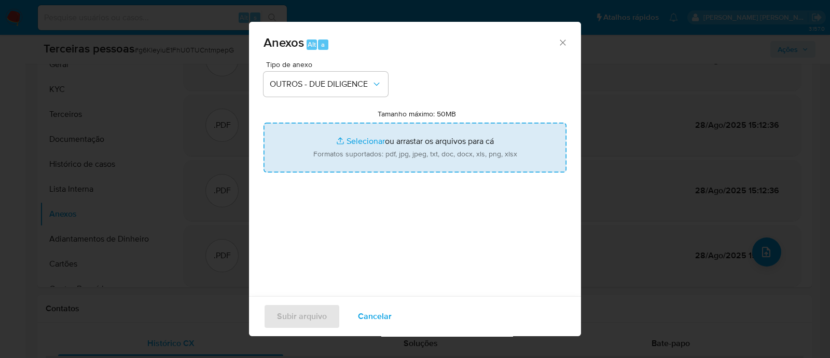
type input "C:\fakepath\SCOLATTA INTERMEDIACOES DE NEGOCIOS LTDA contrato social.pdf"
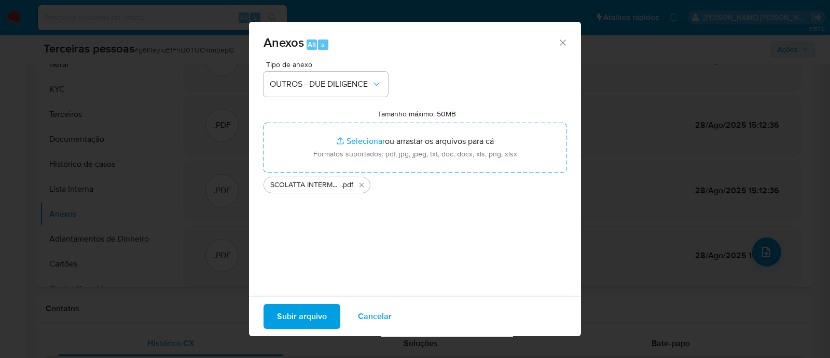
click at [285, 321] on span "Subir arquivo" at bounding box center [302, 316] width 50 height 23
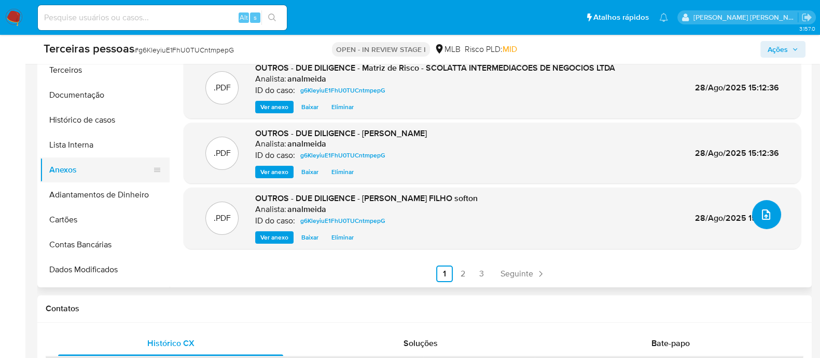
scroll to position [64, 0]
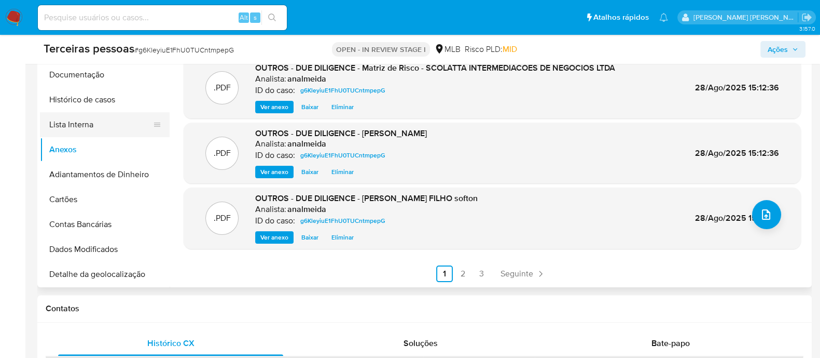
drag, startPoint x: 80, startPoint y: 120, endPoint x: 116, endPoint y: 120, distance: 35.3
click at [80, 120] on button "Lista Interna" at bounding box center [100, 124] width 121 height 25
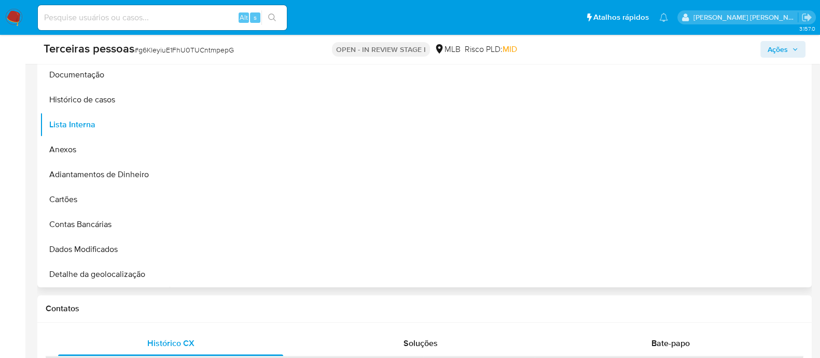
scroll to position [195, 0]
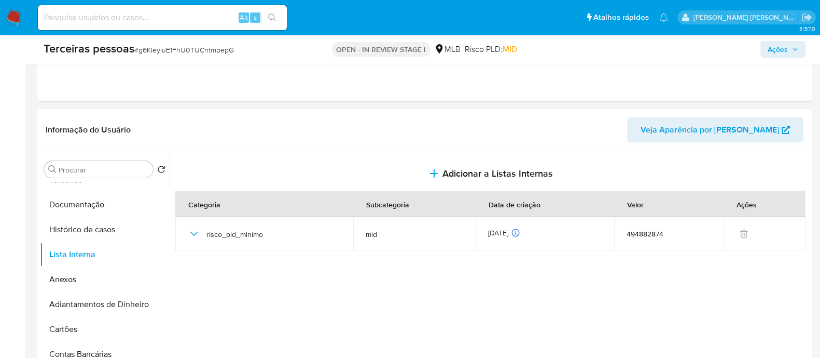
click at [770, 42] on span "Ações" at bounding box center [778, 49] width 20 height 17
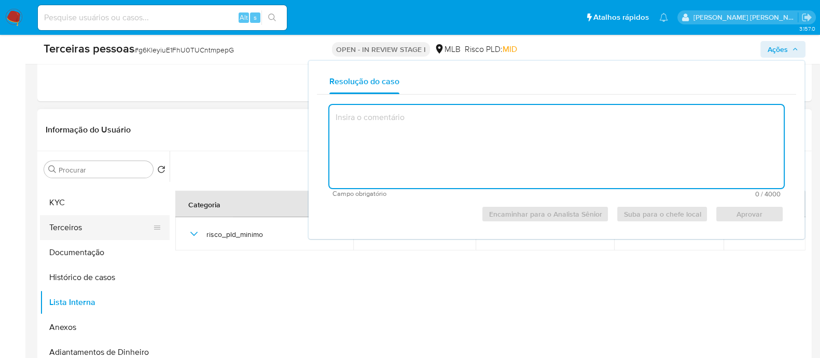
scroll to position [0, 0]
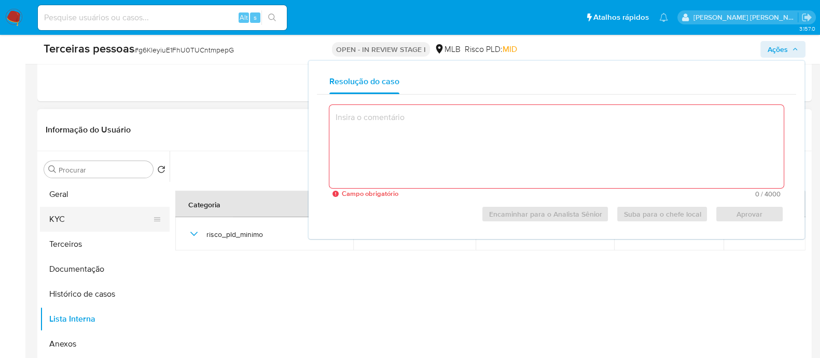
click at [92, 217] on button "KYC" at bounding box center [100, 219] width 121 height 25
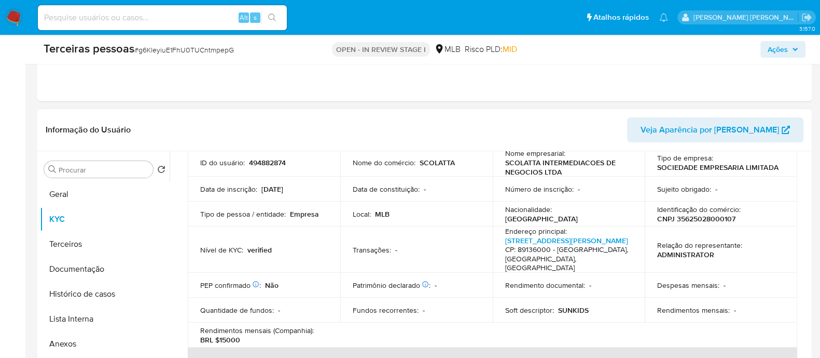
scroll to position [64, 0]
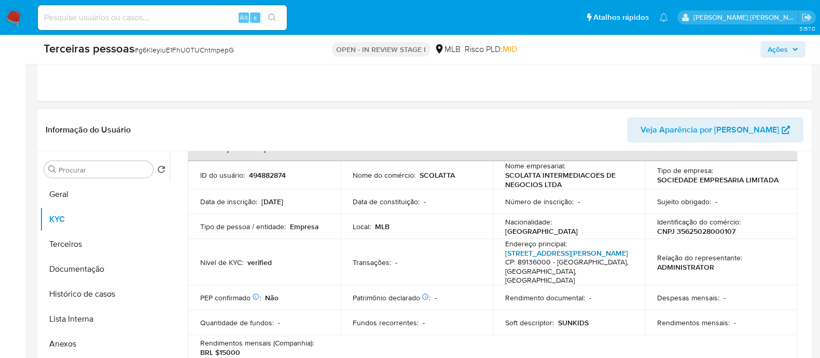
click at [552, 249] on link "R Luiz Pisetta 50, Centro" at bounding box center [566, 253] width 123 height 10
click at [788, 55] on span "Ações" at bounding box center [778, 49] width 20 height 17
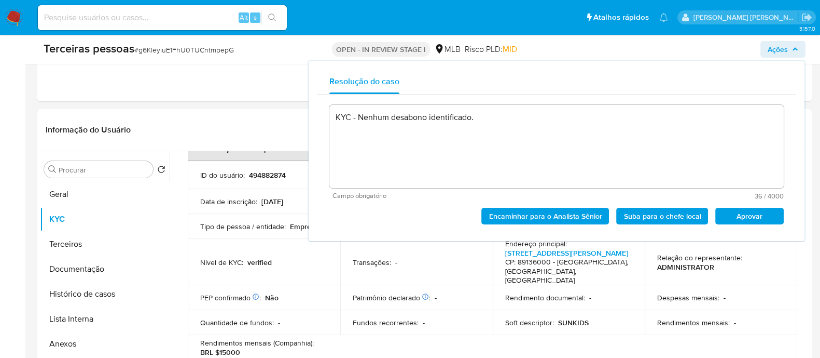
click at [744, 221] on span "Aprovar" at bounding box center [750, 216] width 54 height 15
type textarea "KYC - Nenhum desabono identificado."
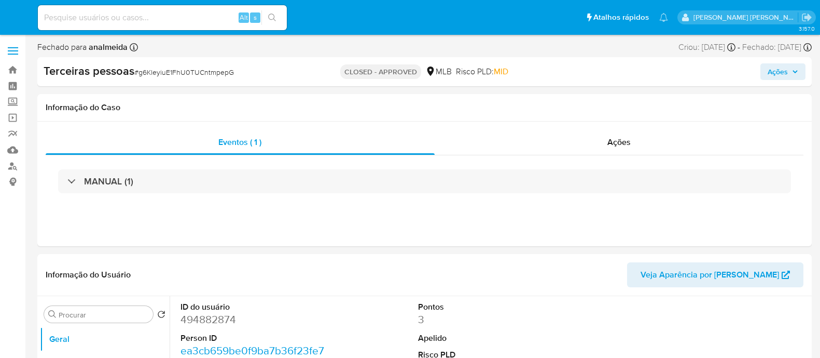
select select "10"
